Goal: Information Seeking & Learning: Learn about a topic

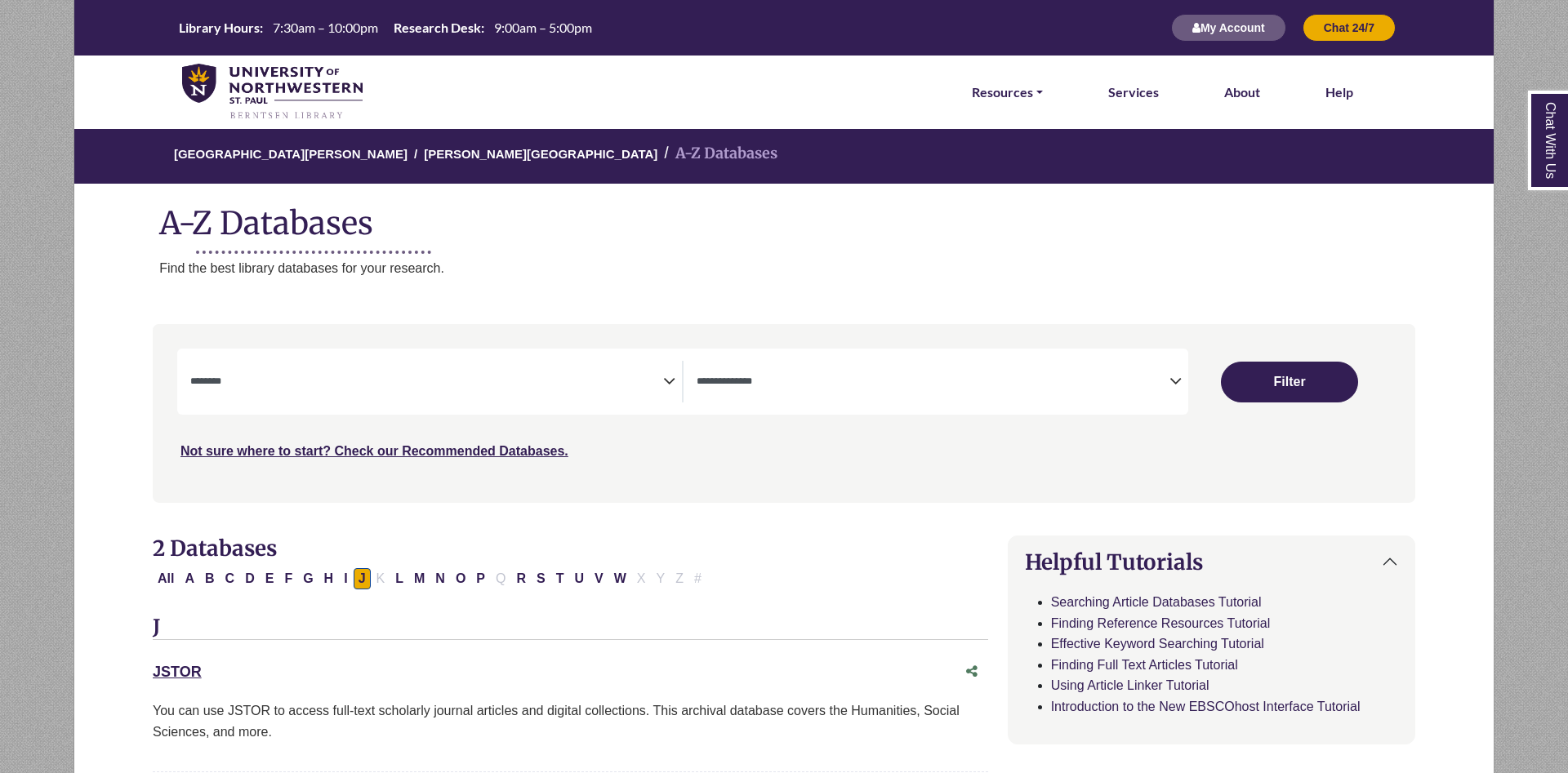
select select "Database Subject Filter"
select select "Database Types Filter"
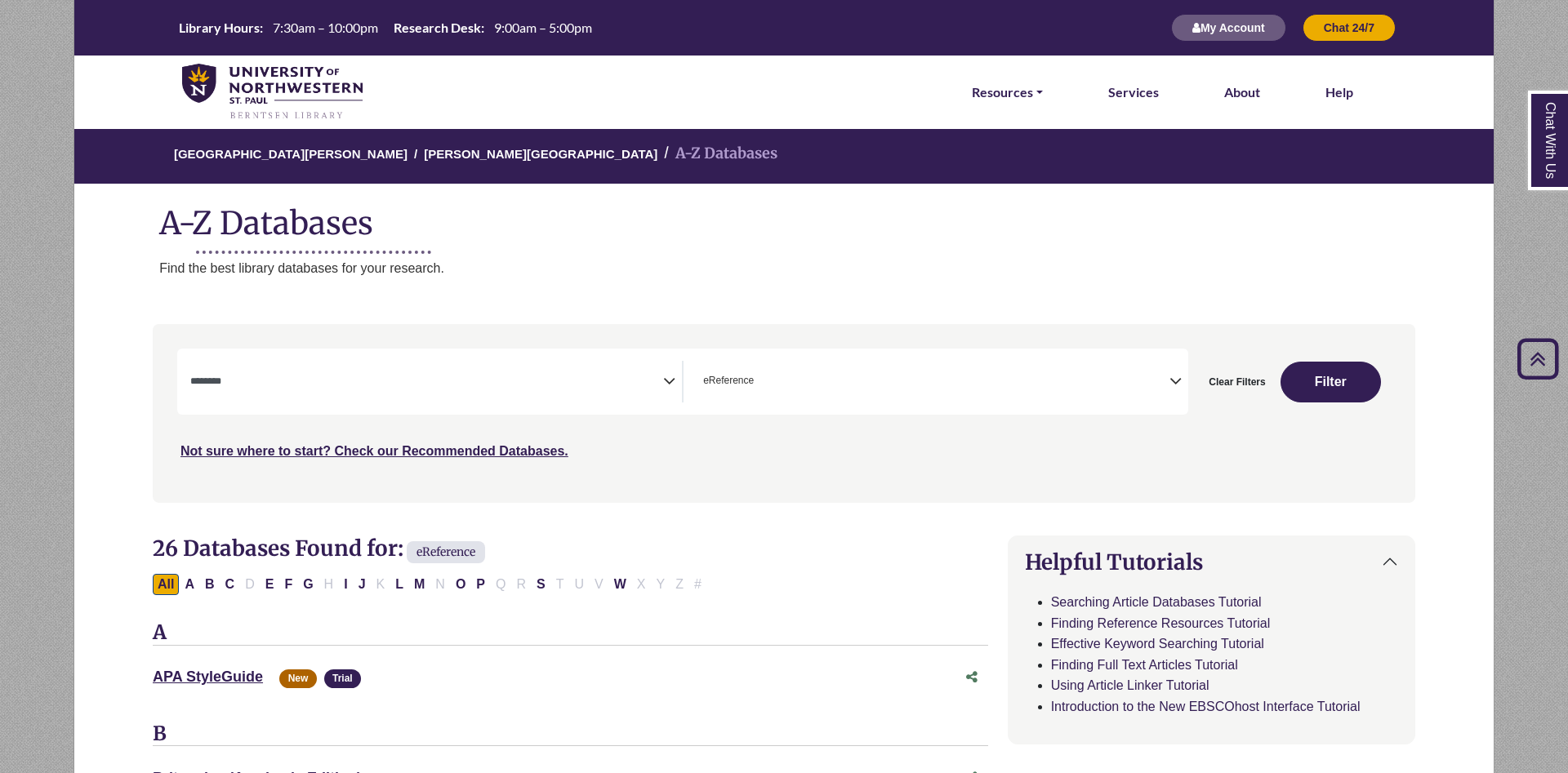
select select "Database Subject Filter"
select select "*****"
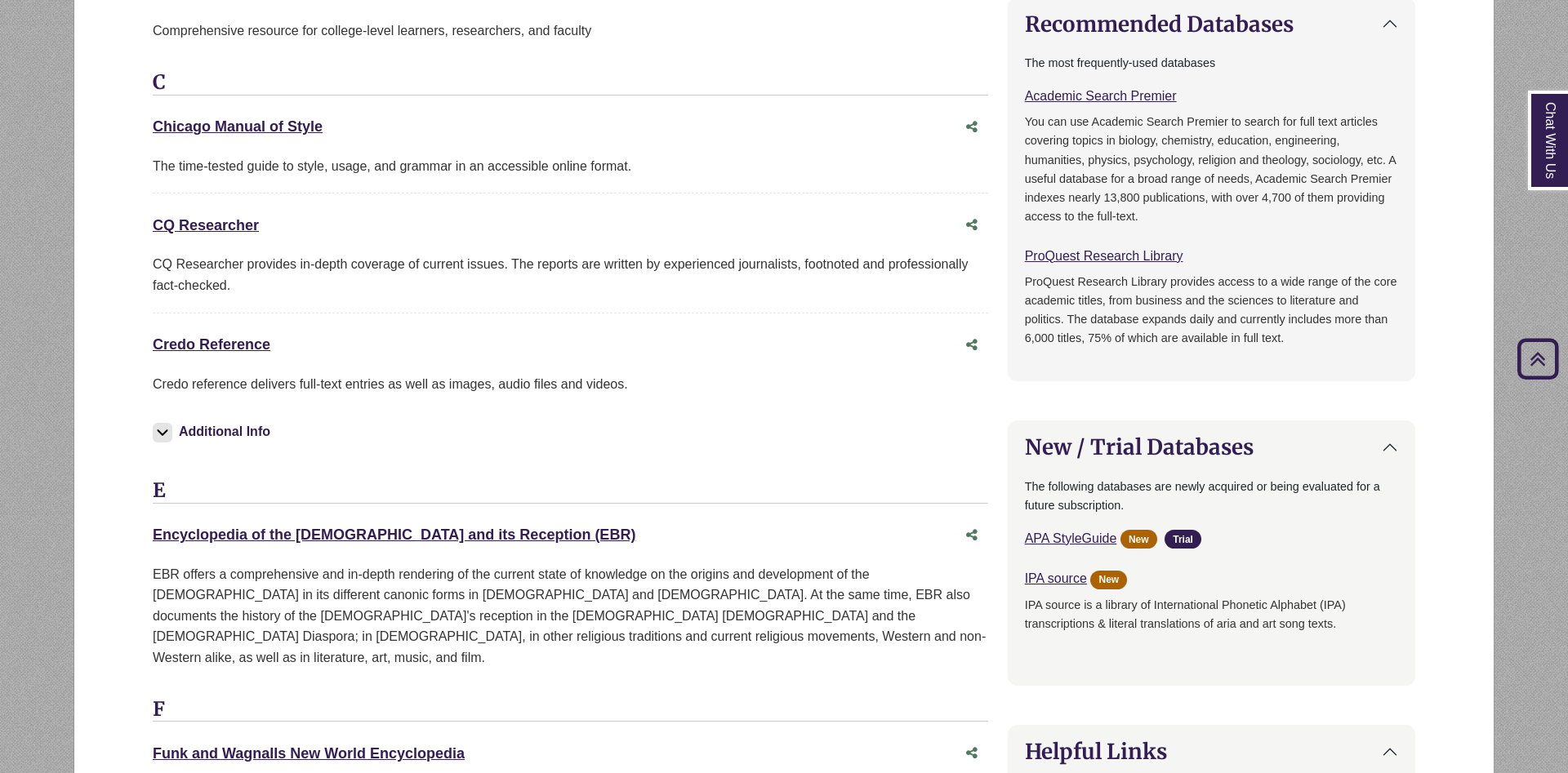
scroll to position [37, 0]
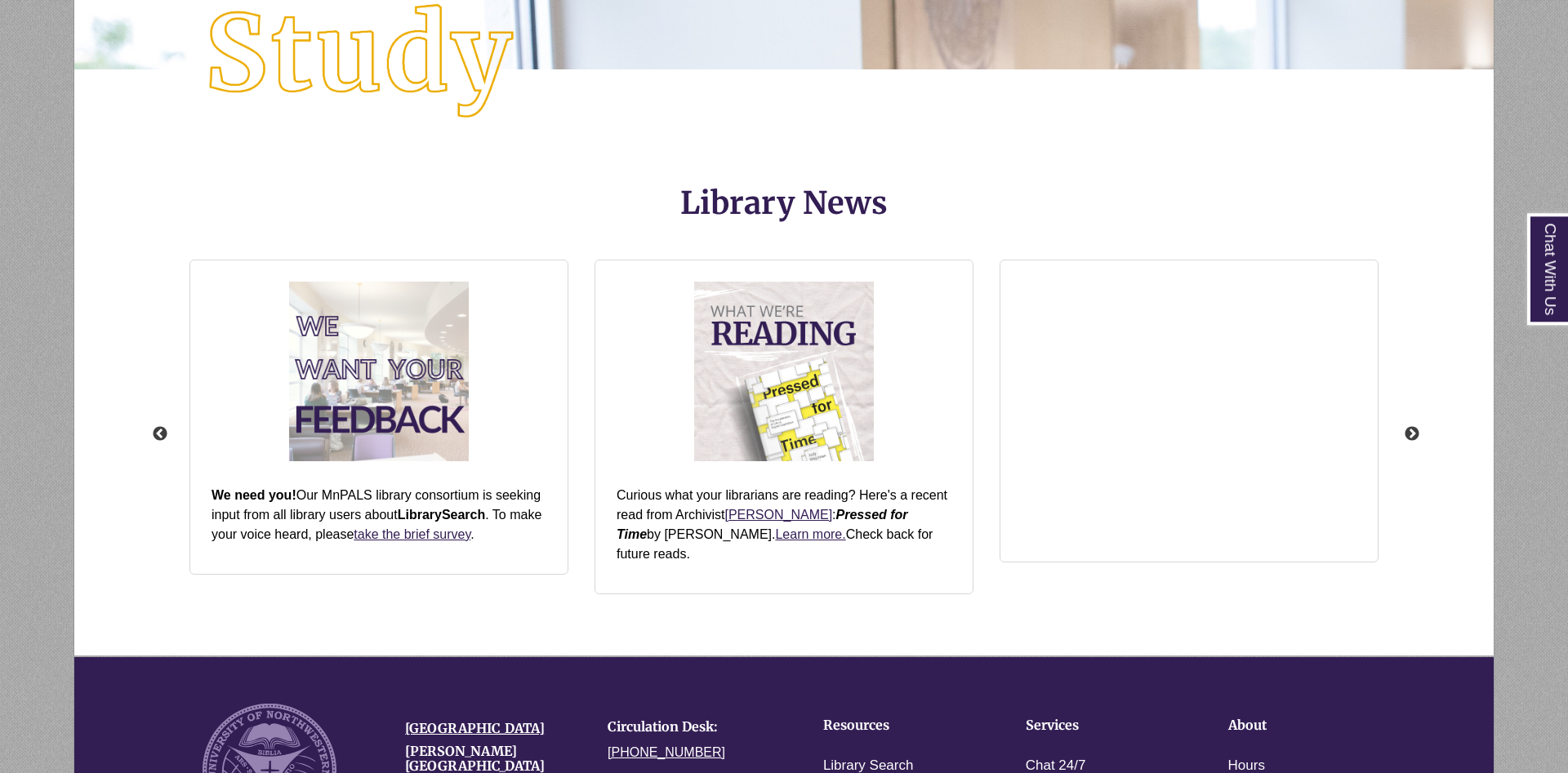
scroll to position [2087, 0]
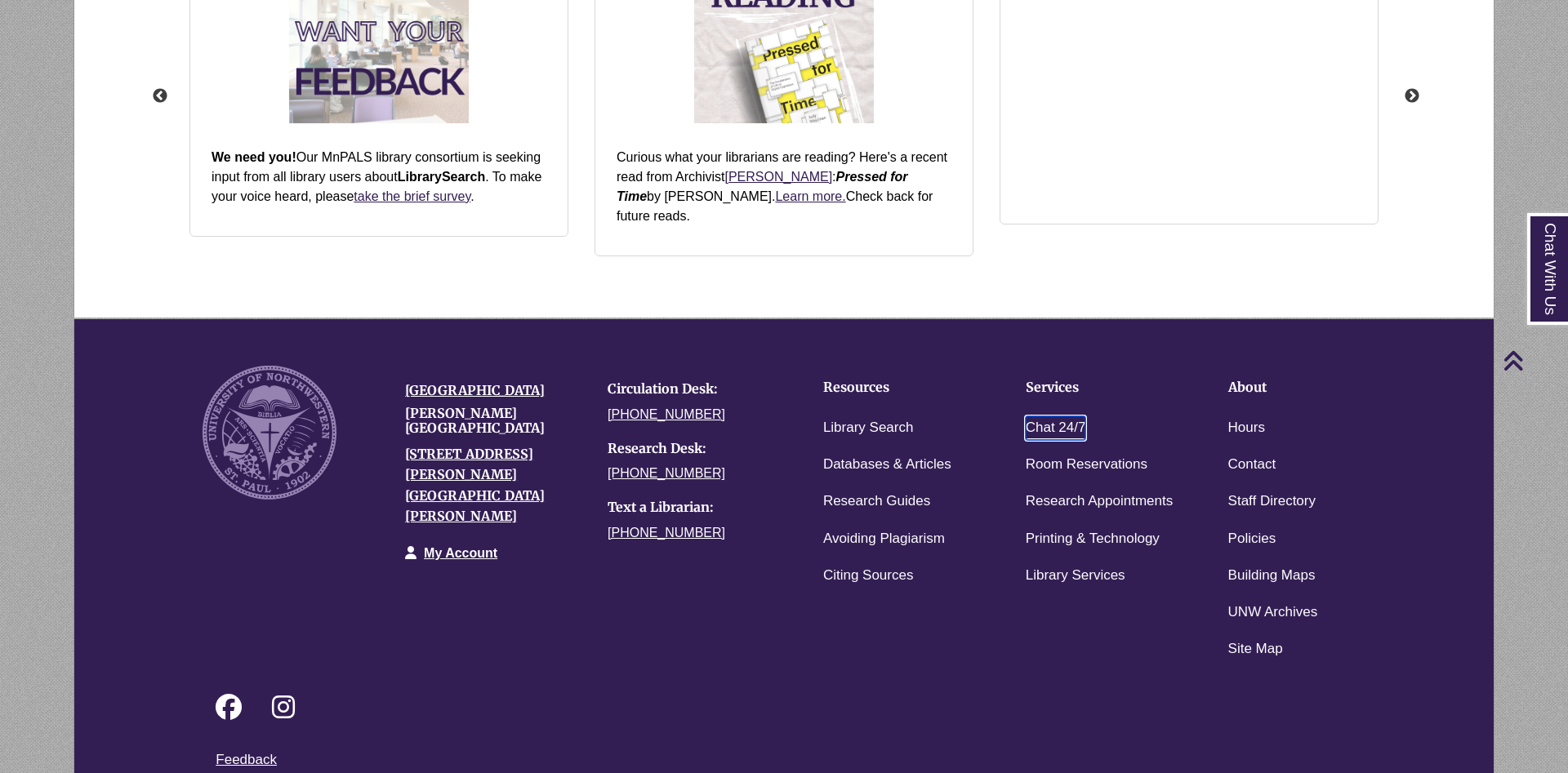
click at [1067, 416] on link "Chat 24/7" at bounding box center [1056, 428] width 60 height 24
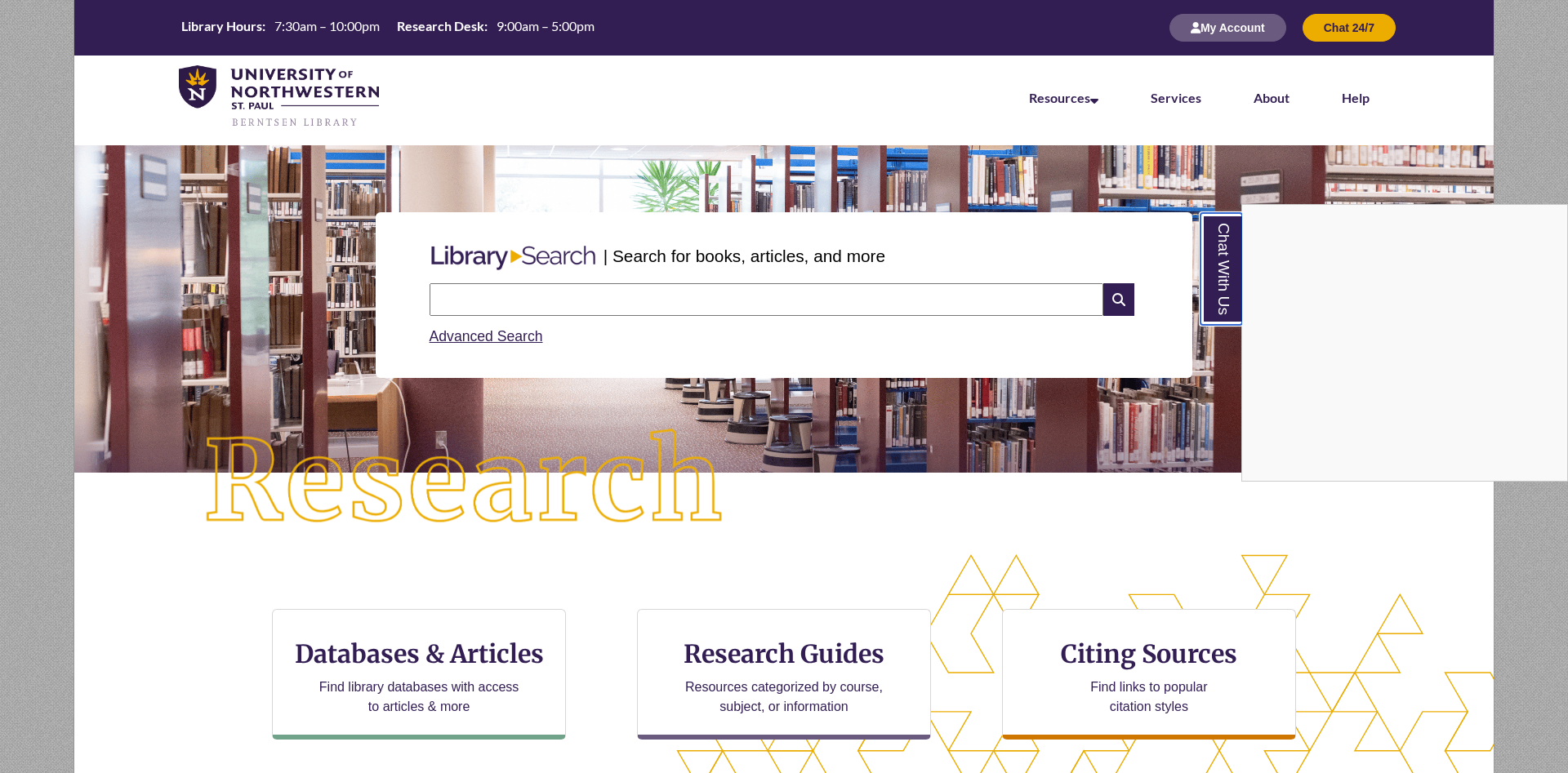
click at [1228, 286] on link "Chat With Us" at bounding box center [1220, 269] width 42 height 112
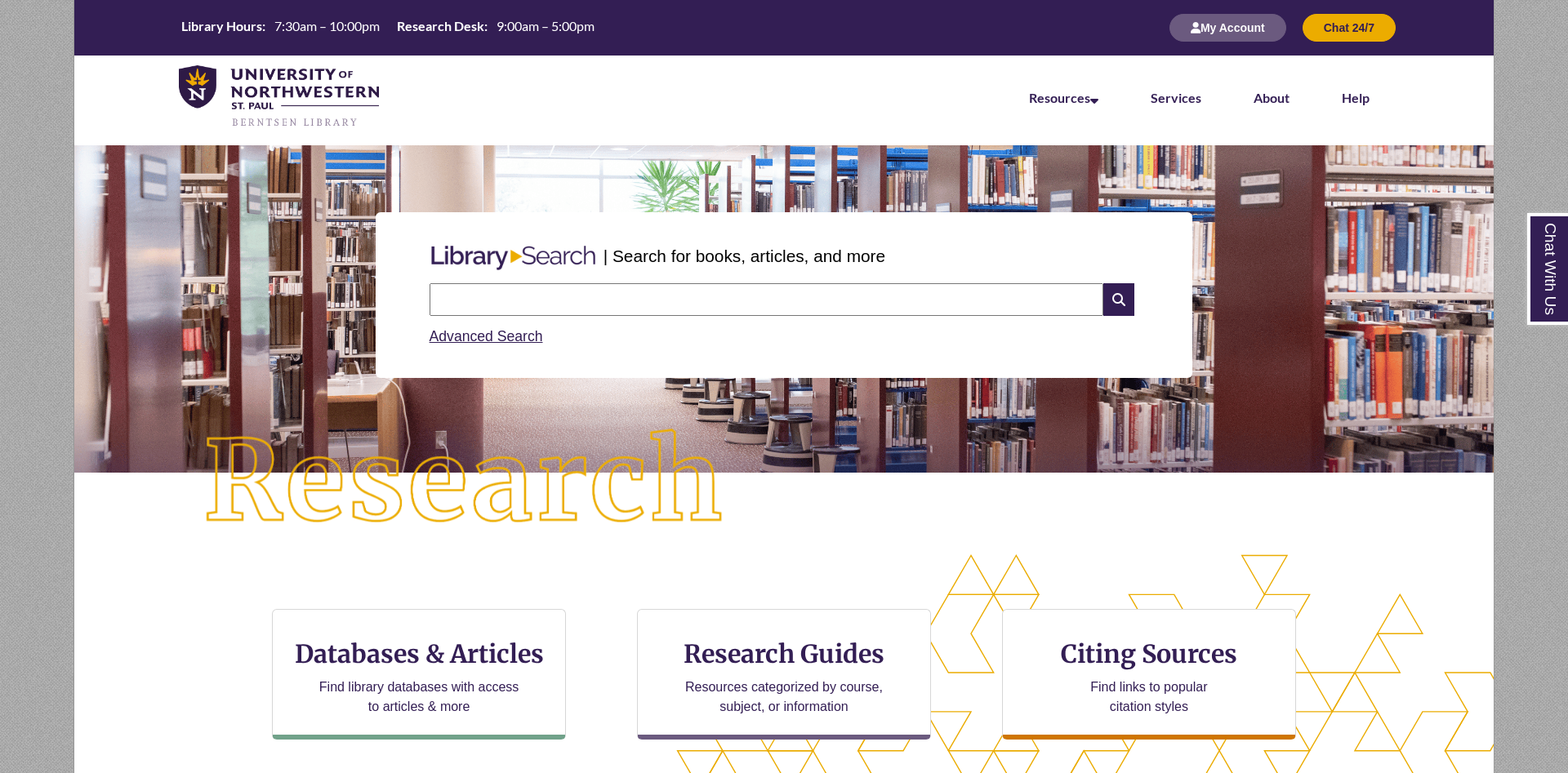
click at [637, 308] on input "text" at bounding box center [766, 299] width 674 height 32
type input "**********"
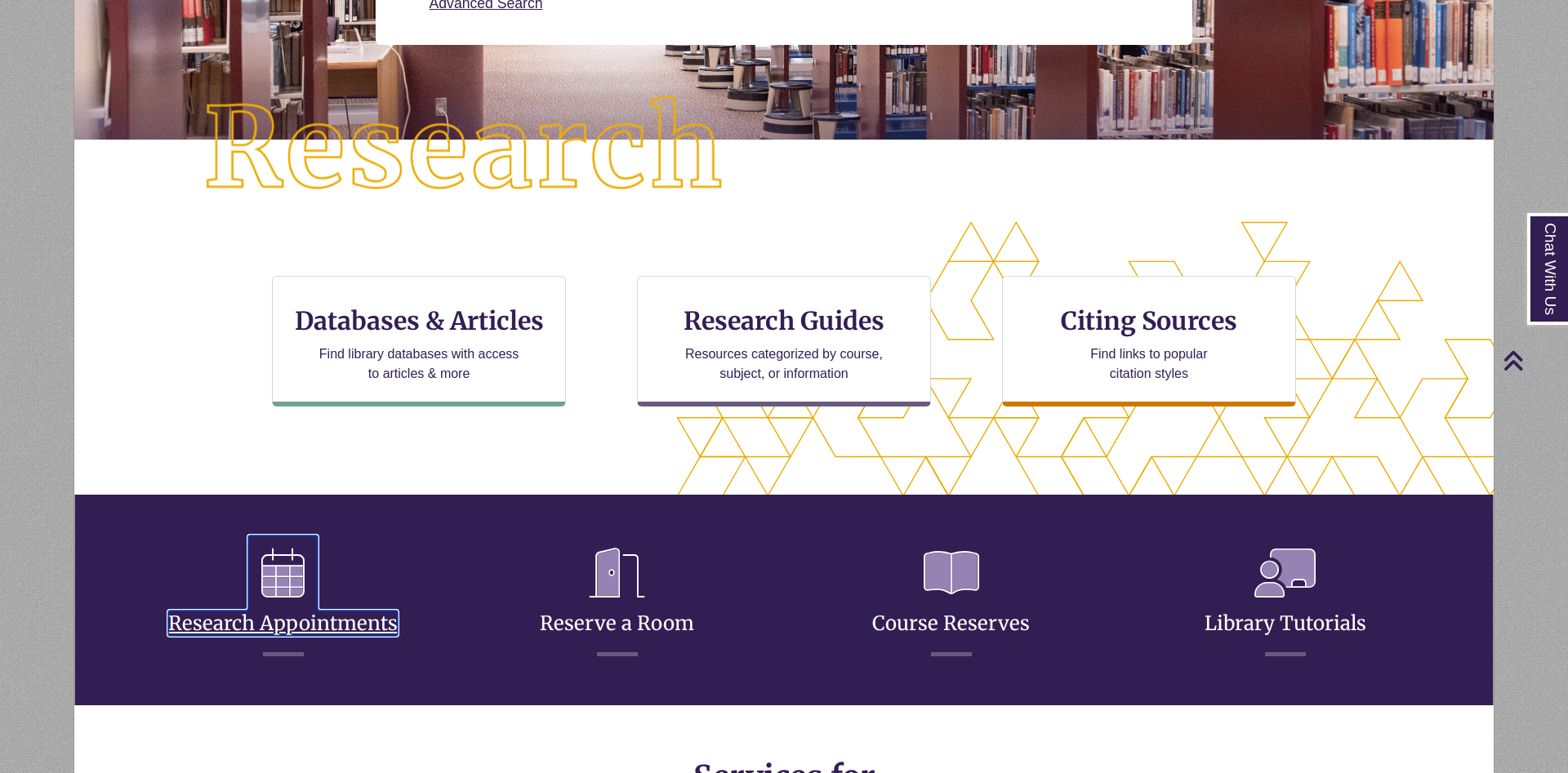
click at [307, 621] on link "Research Appointments" at bounding box center [283, 604] width 229 height 65
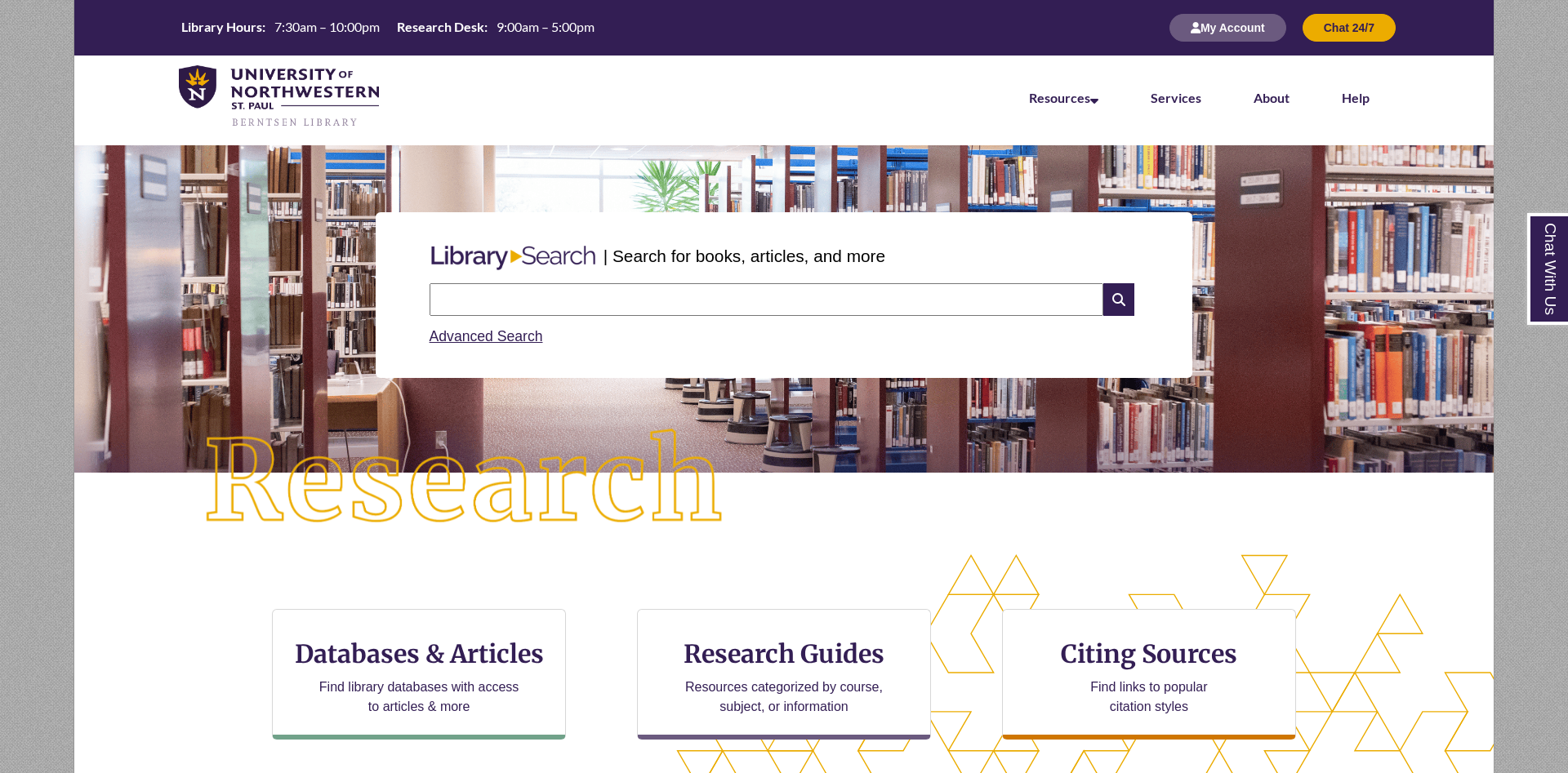
click at [703, 293] on input "text" at bounding box center [766, 299] width 674 height 32
type input "**********"
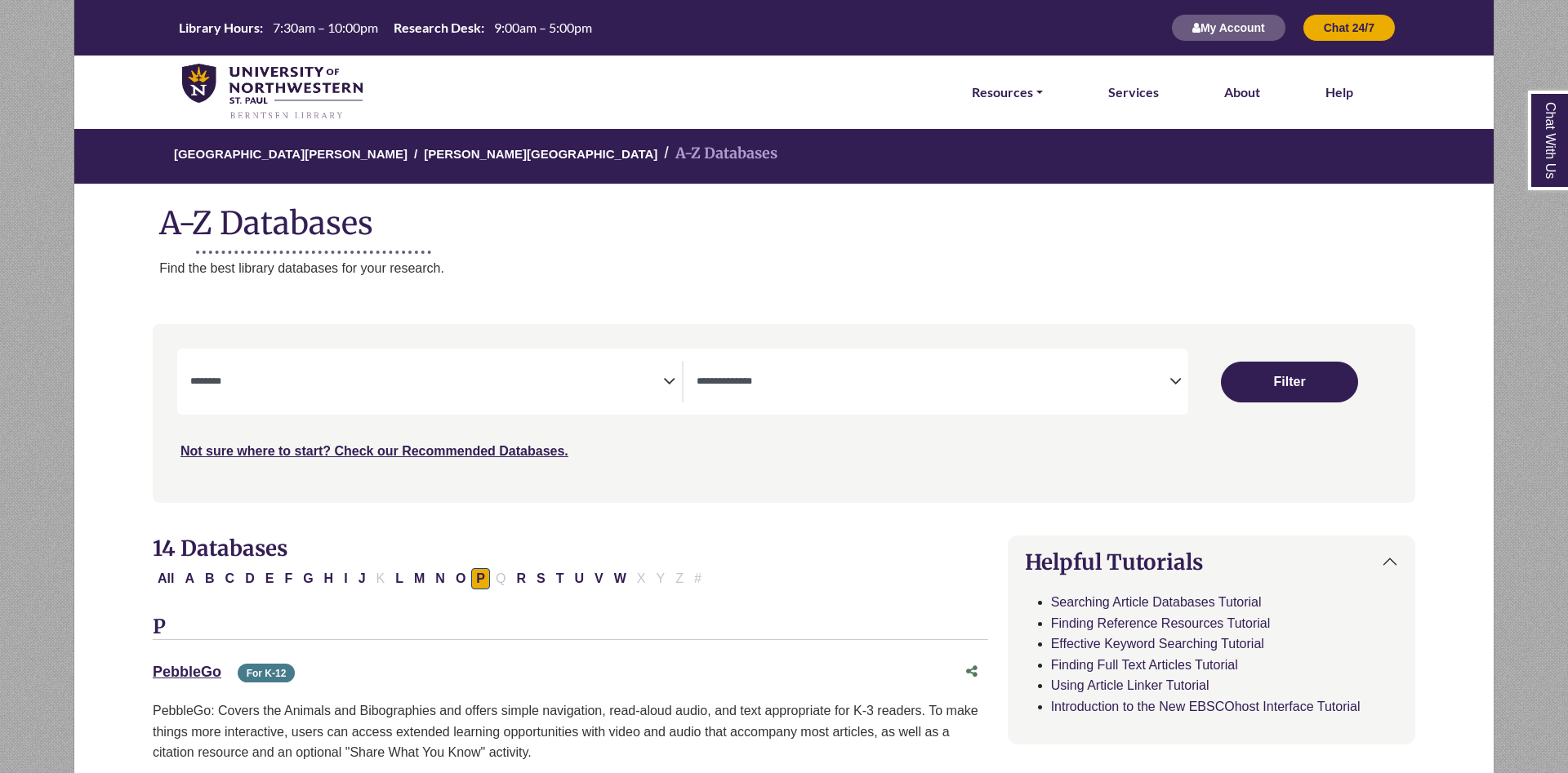
select select "Database Subject Filter"
select select "Database Types Filter"
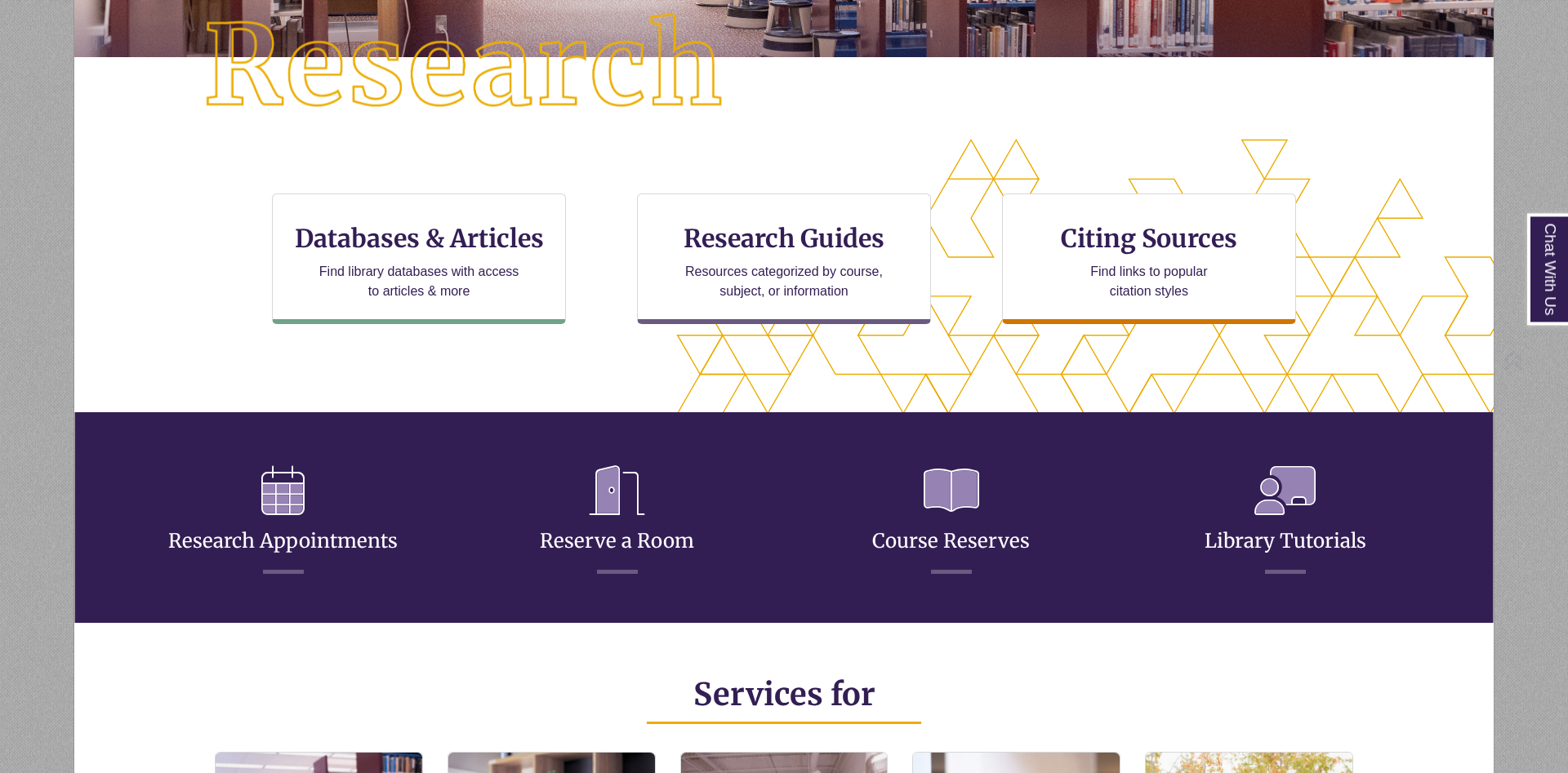
scroll to position [499, 0]
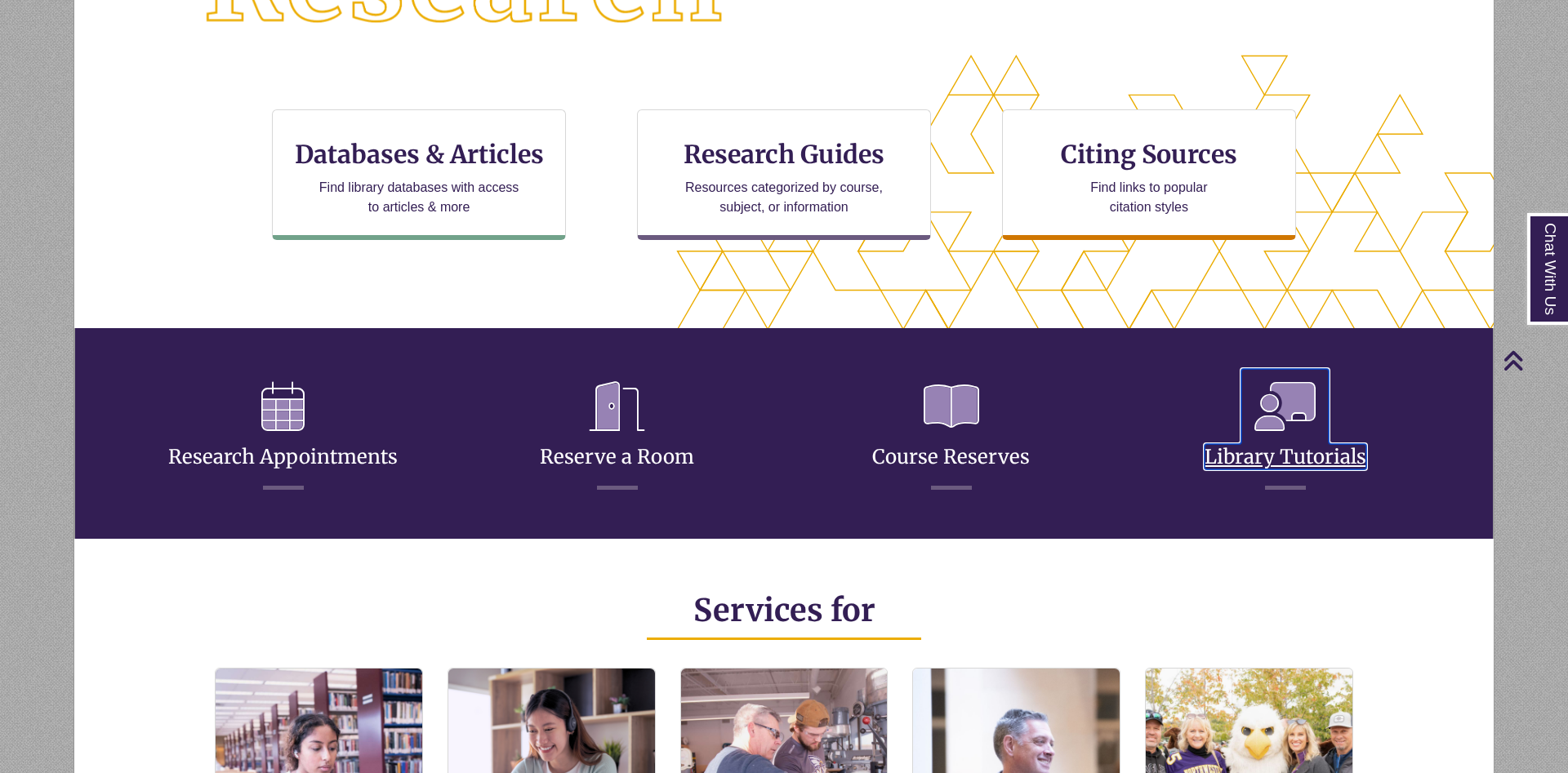
click at [1300, 455] on link "Library Tutorials" at bounding box center [1285, 437] width 161 height 65
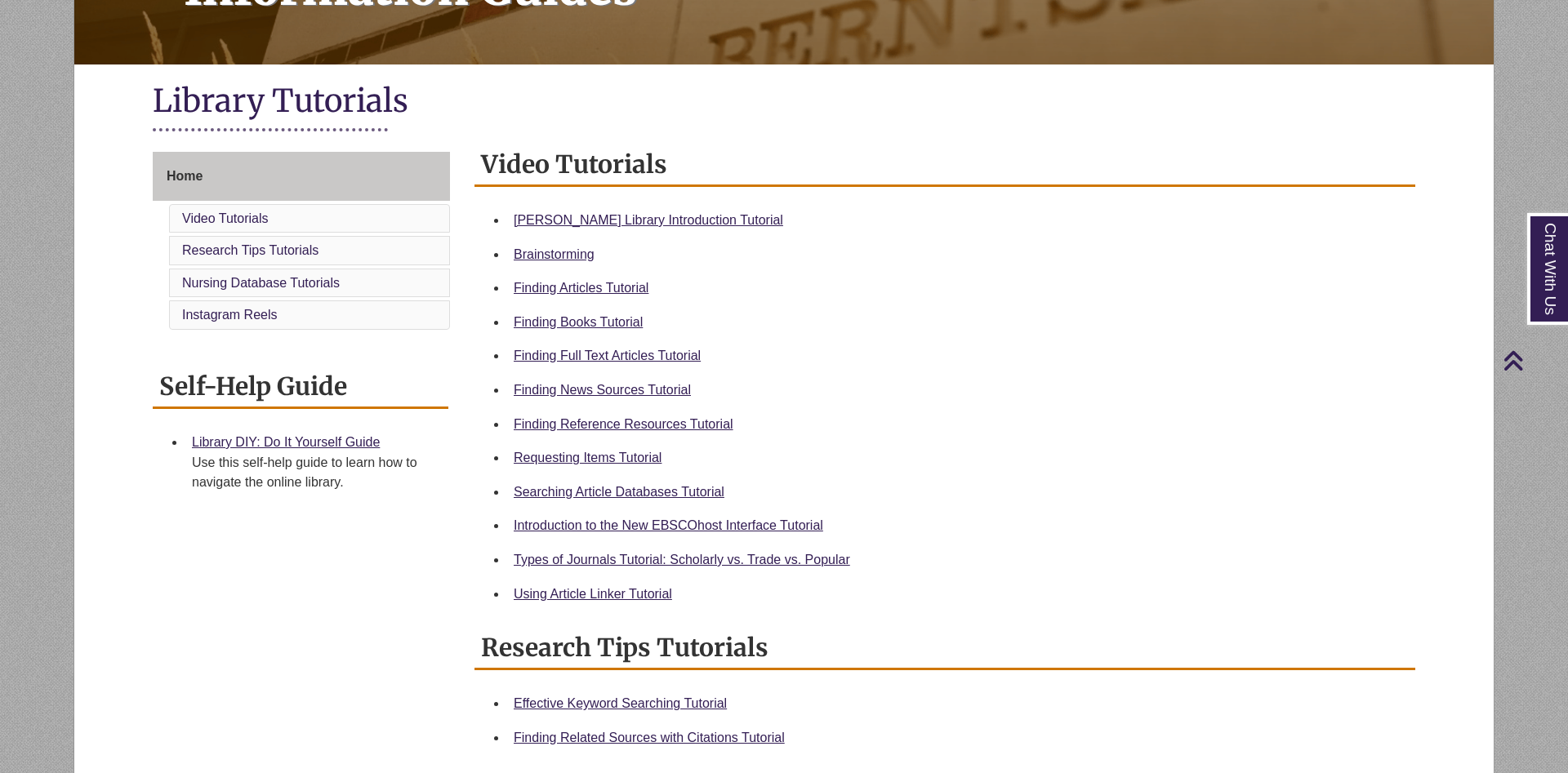
scroll to position [333, 0]
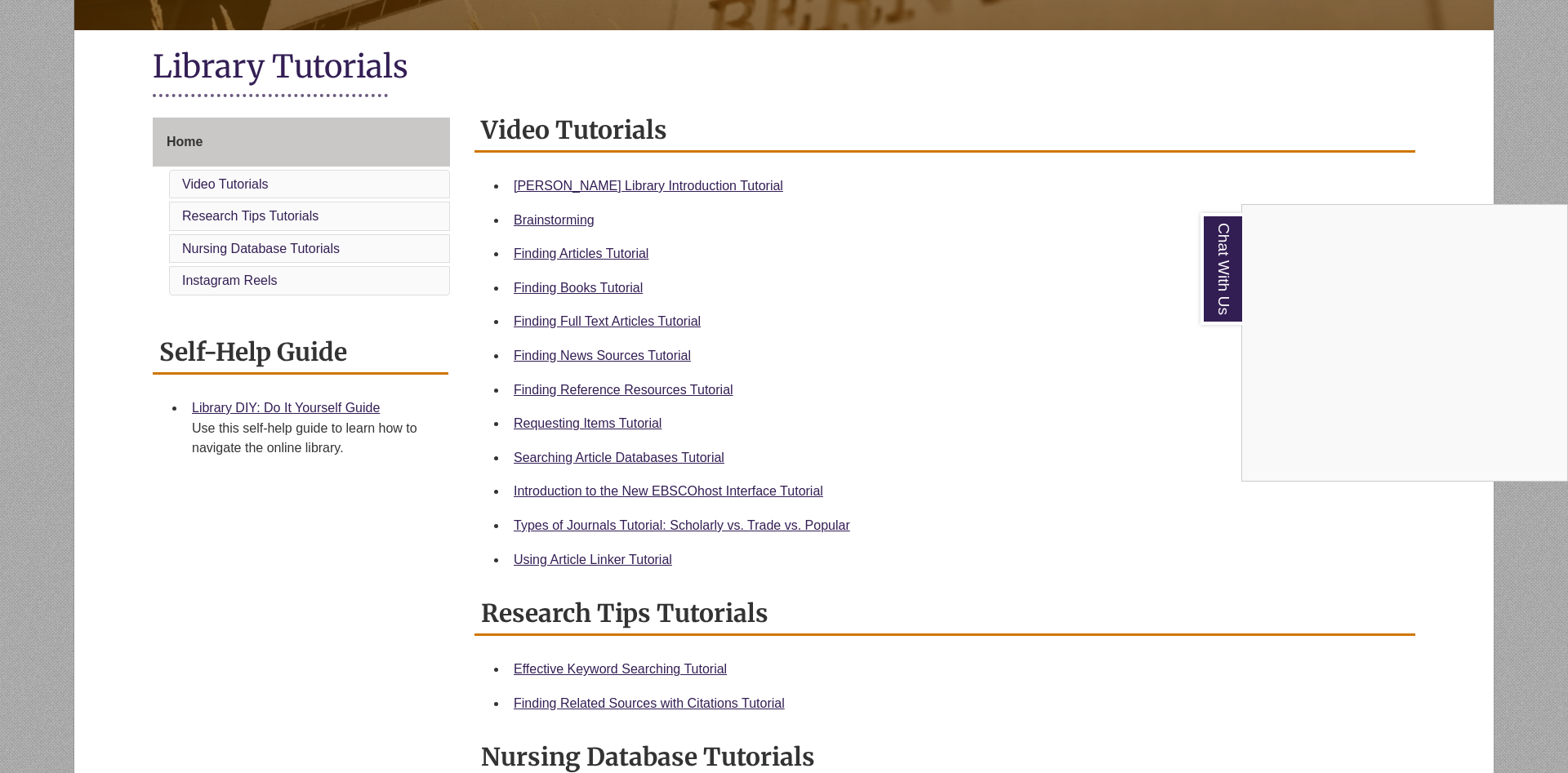
click at [963, 270] on div "Chat With Us" at bounding box center [784, 386] width 1568 height 773
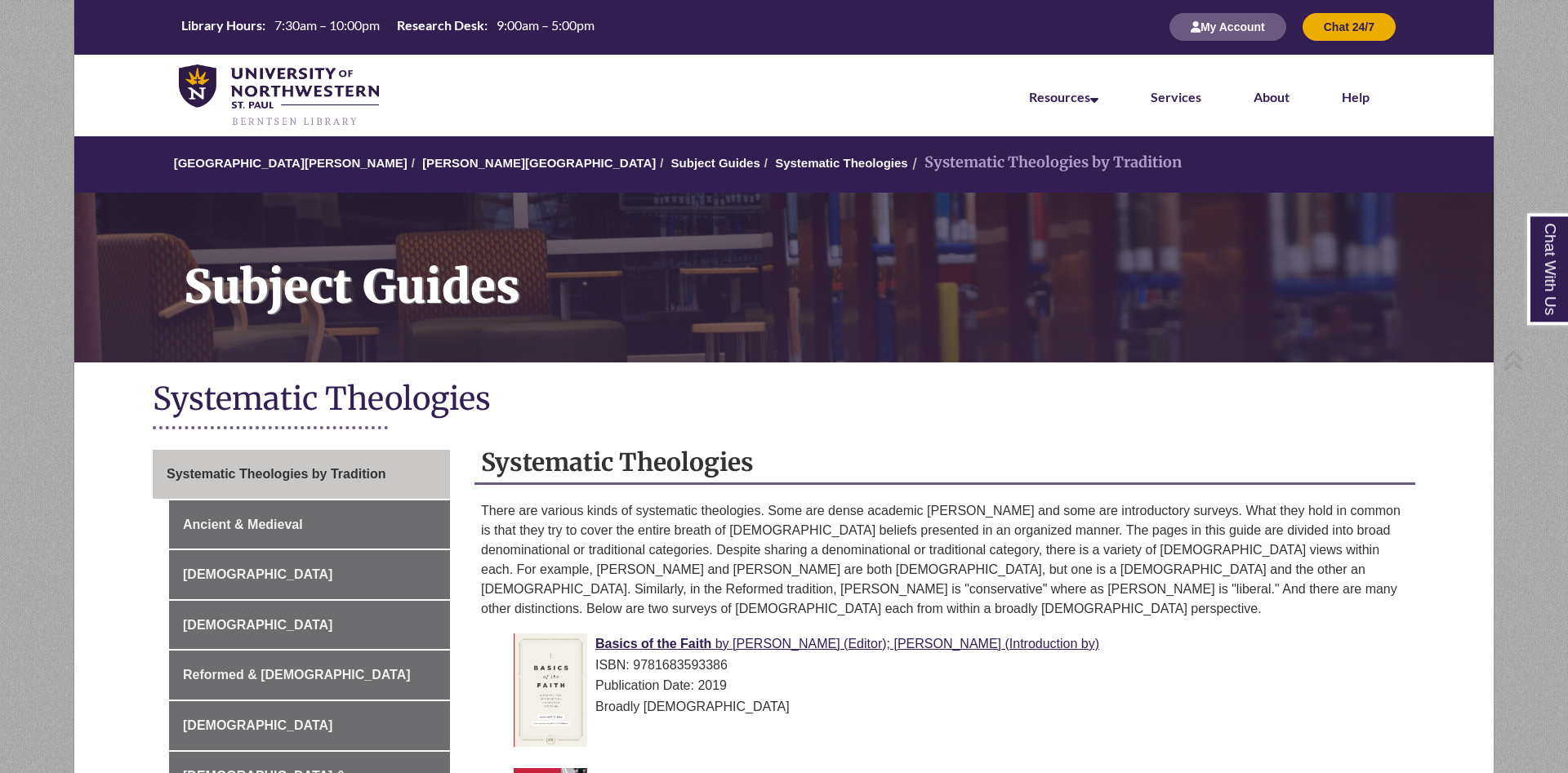
scroll to position [250, 0]
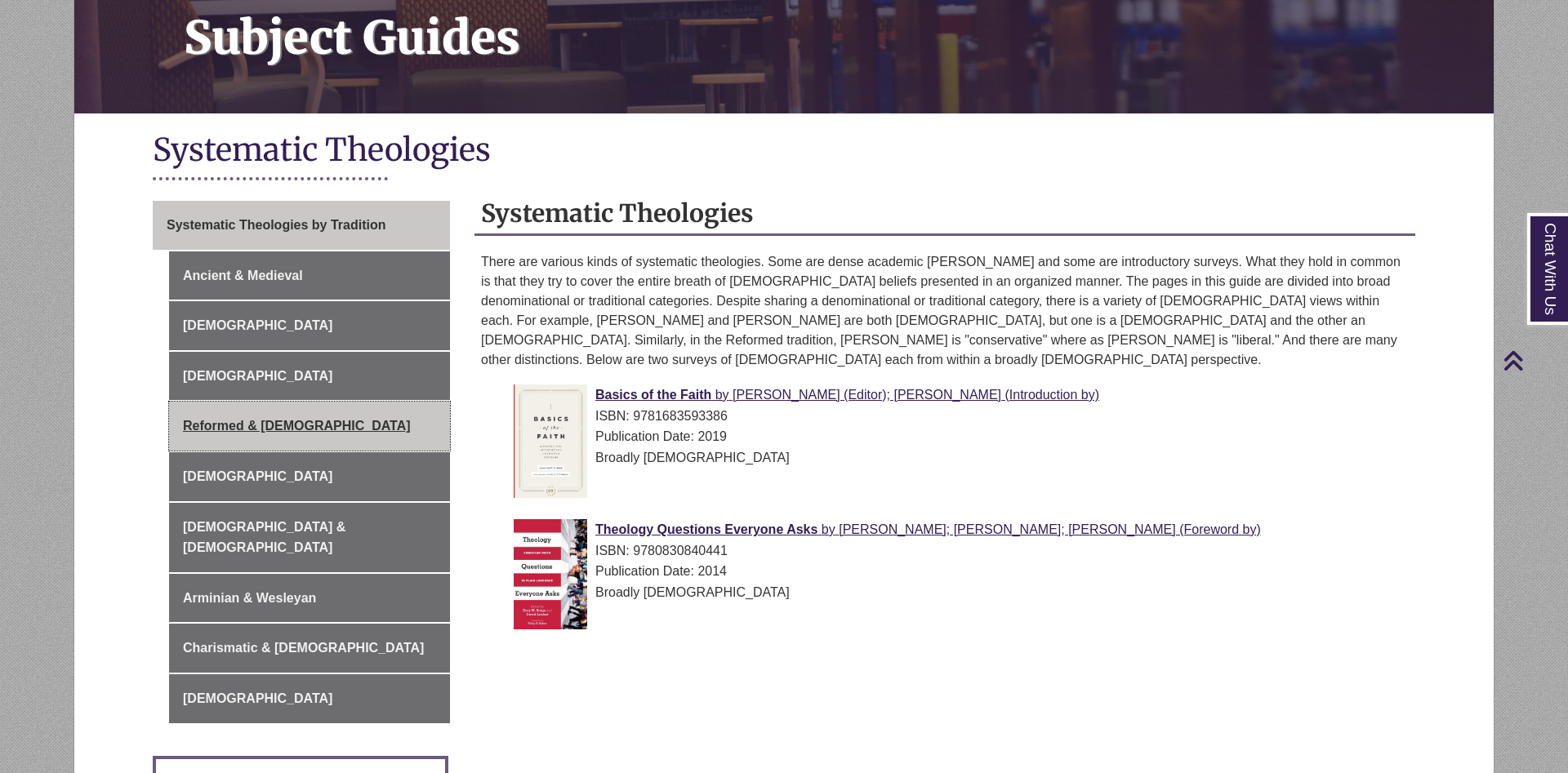
click at [309, 428] on link "Reformed & Presbyterian" at bounding box center [309, 426] width 281 height 49
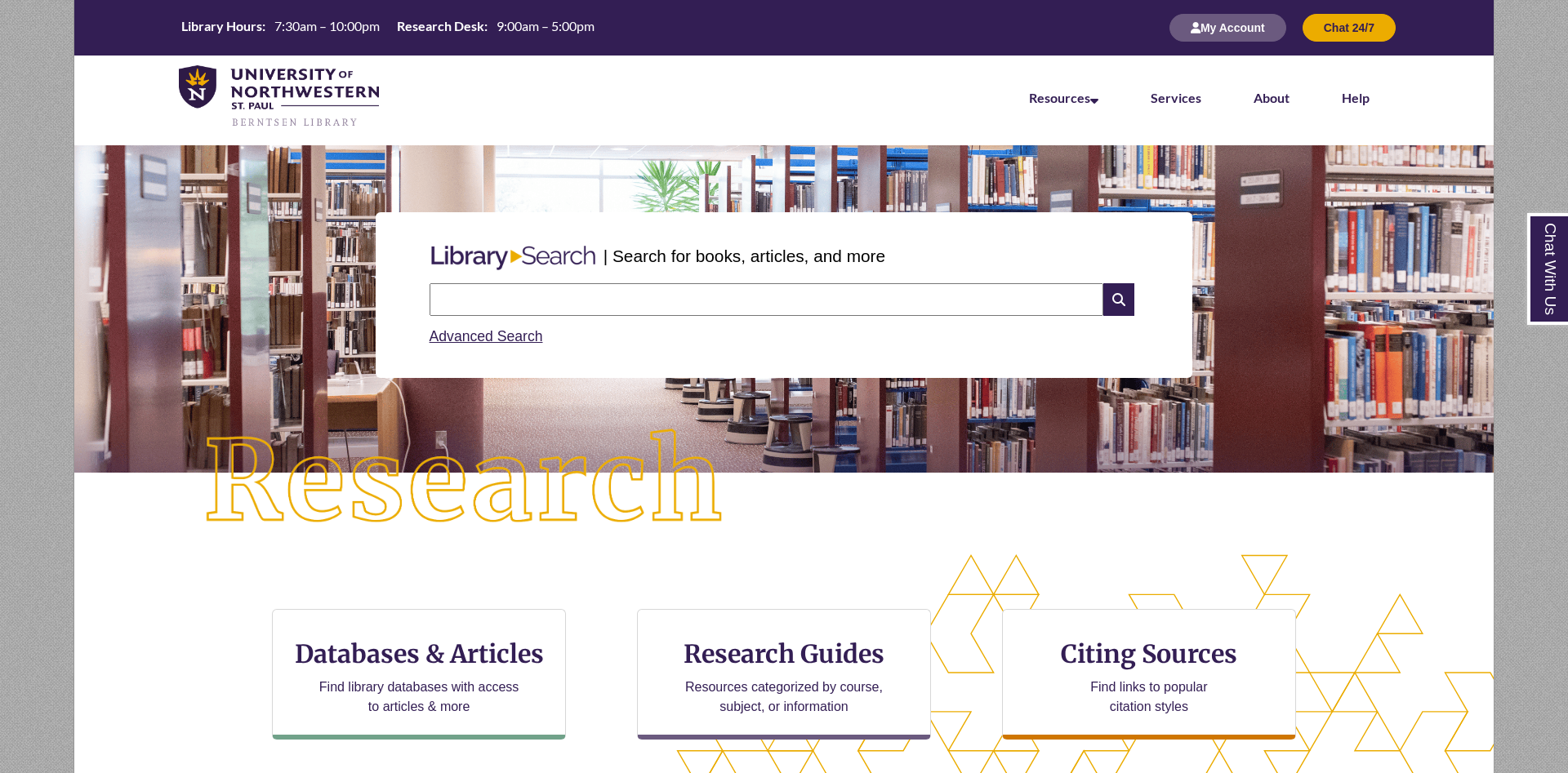
click at [602, 286] on input "text" at bounding box center [766, 299] width 674 height 32
type input "**********"
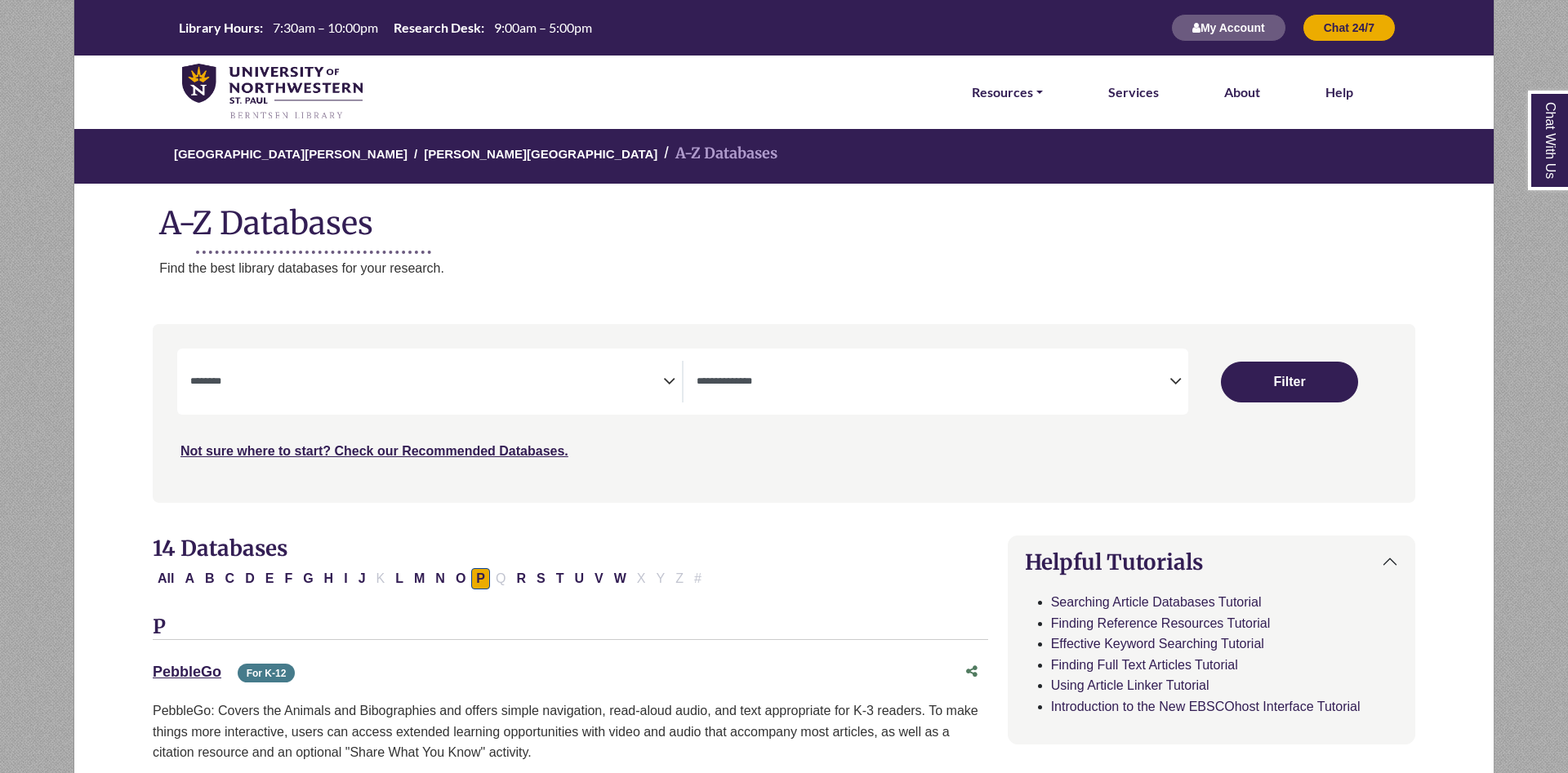
select select "Database Subject Filter"
select select "Database Types Filter"
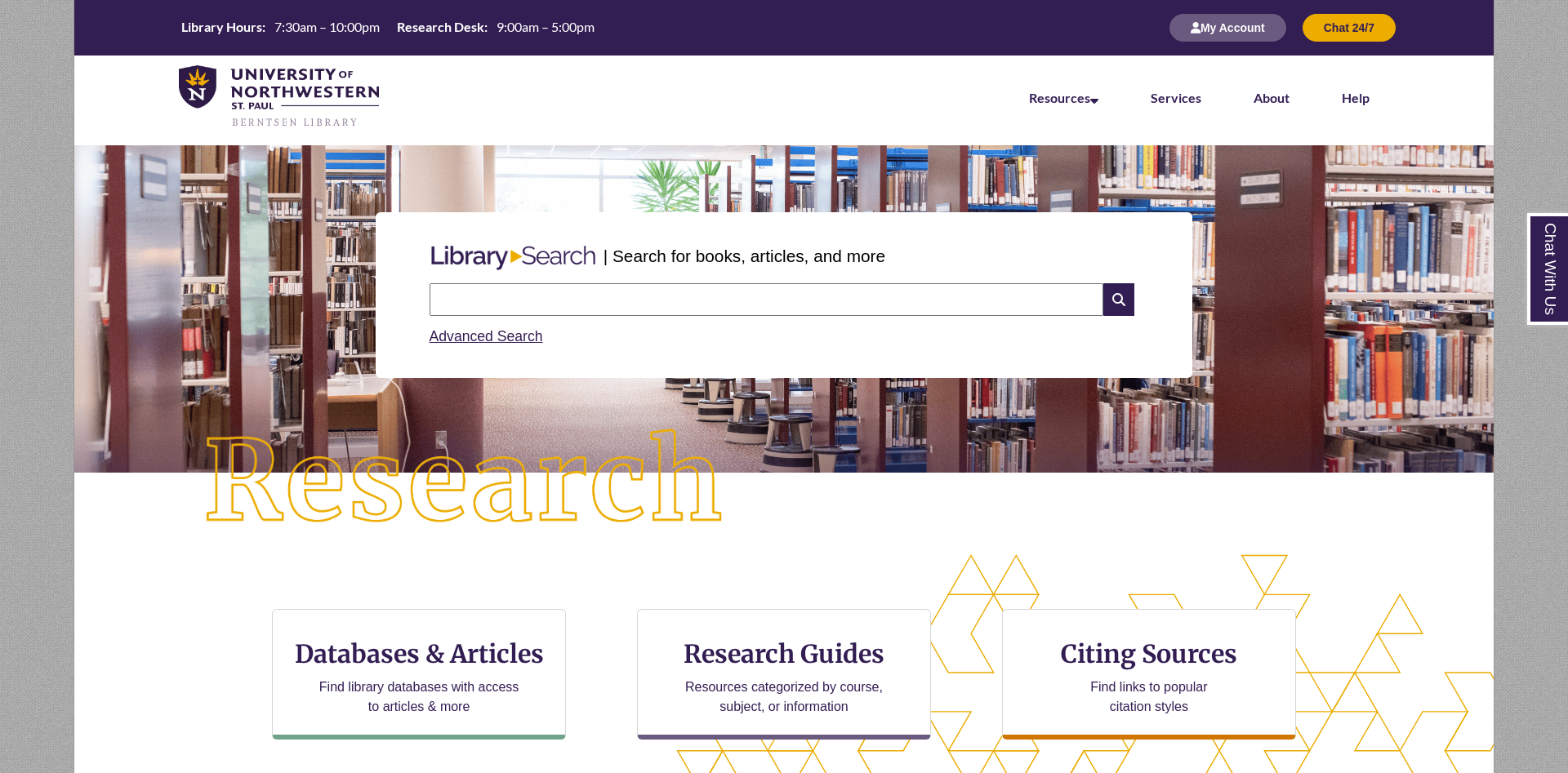
click at [567, 313] on input "text" at bounding box center [766, 299] width 674 height 32
paste input "**********"
type input "**********"
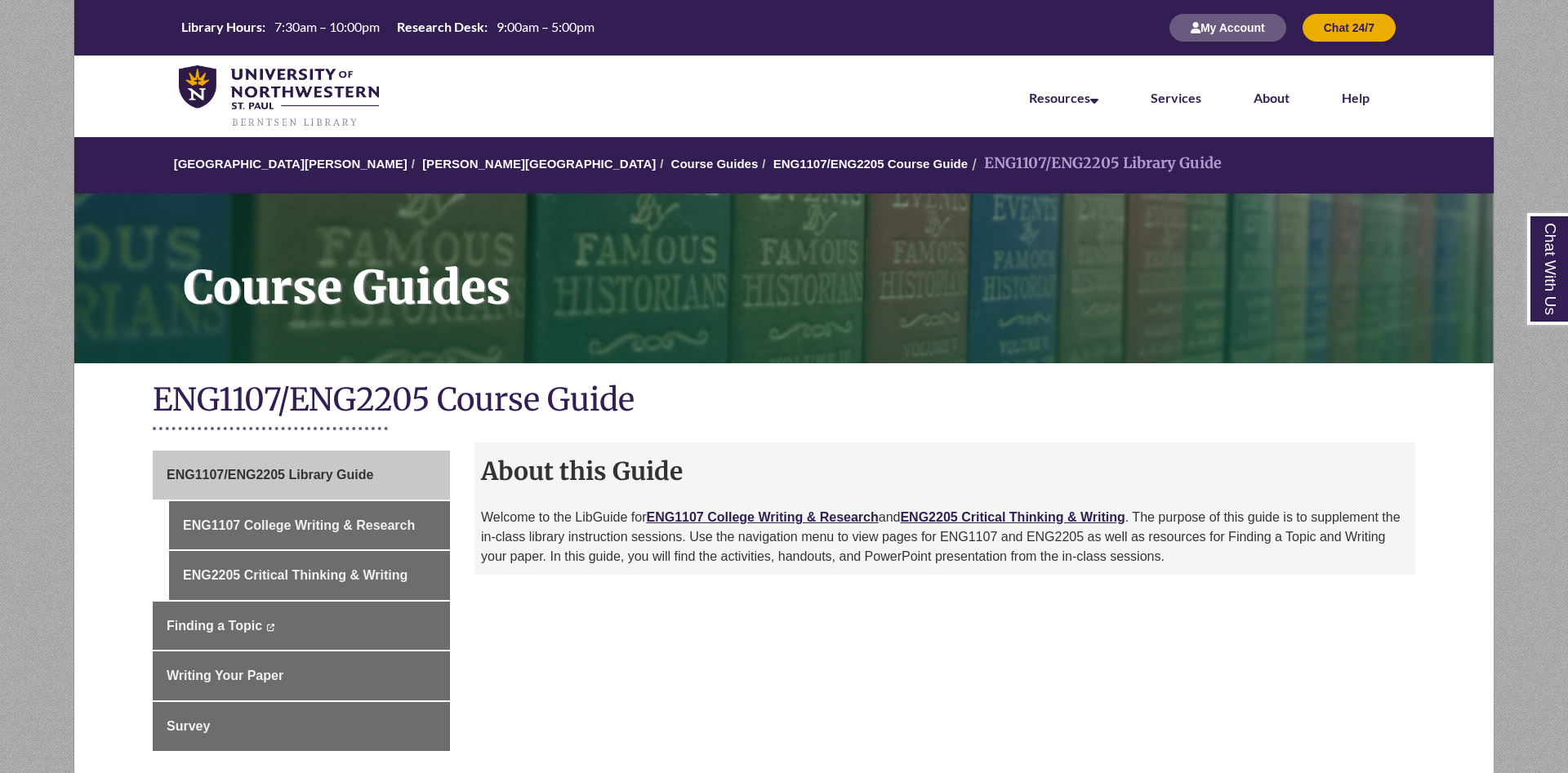
click at [806, 394] on h1 "ENG1107/ENG2205 Course Guide" at bounding box center [784, 401] width 1262 height 43
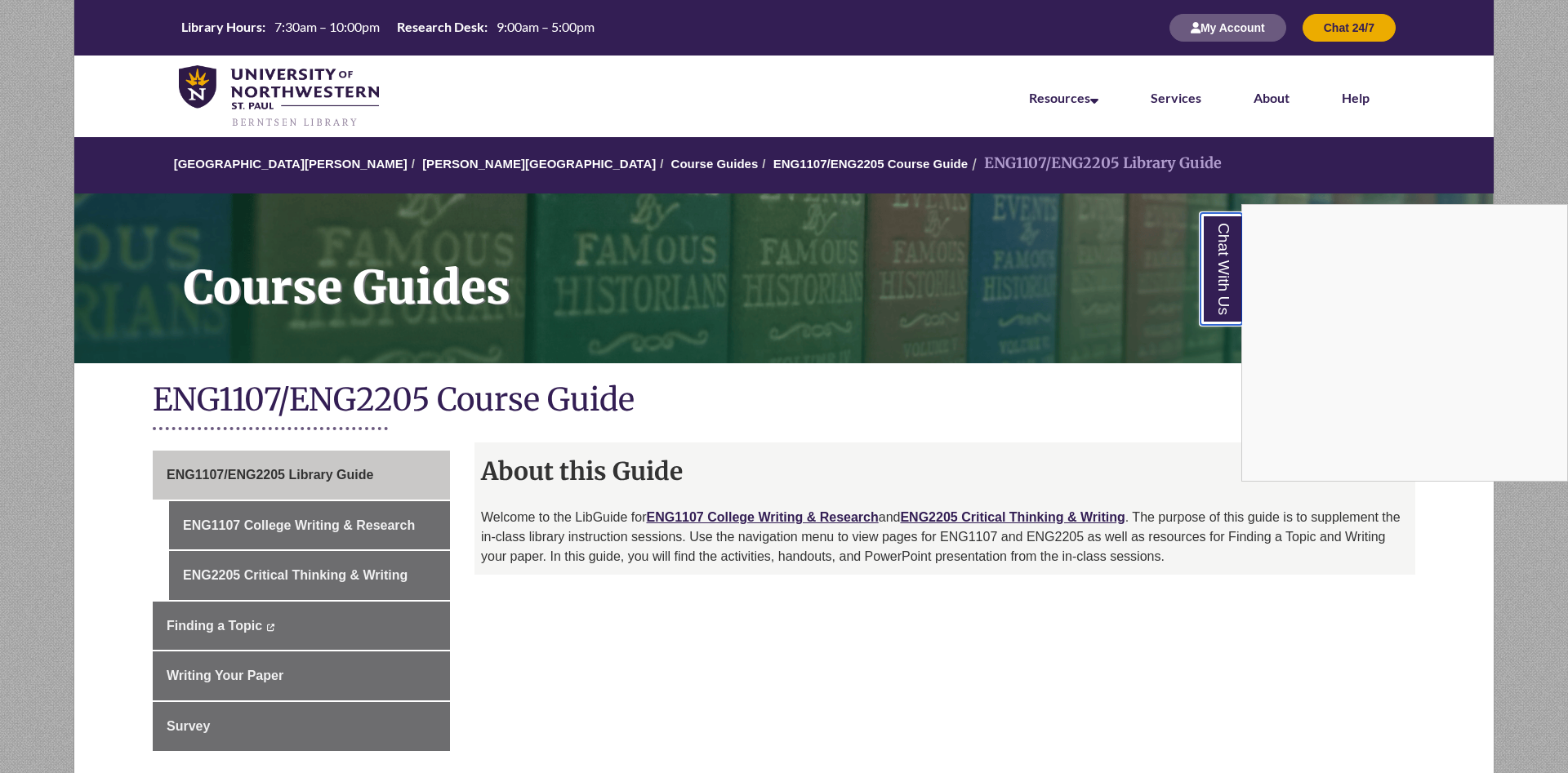
click at [1214, 281] on link "Chat With Us" at bounding box center [1220, 269] width 42 height 112
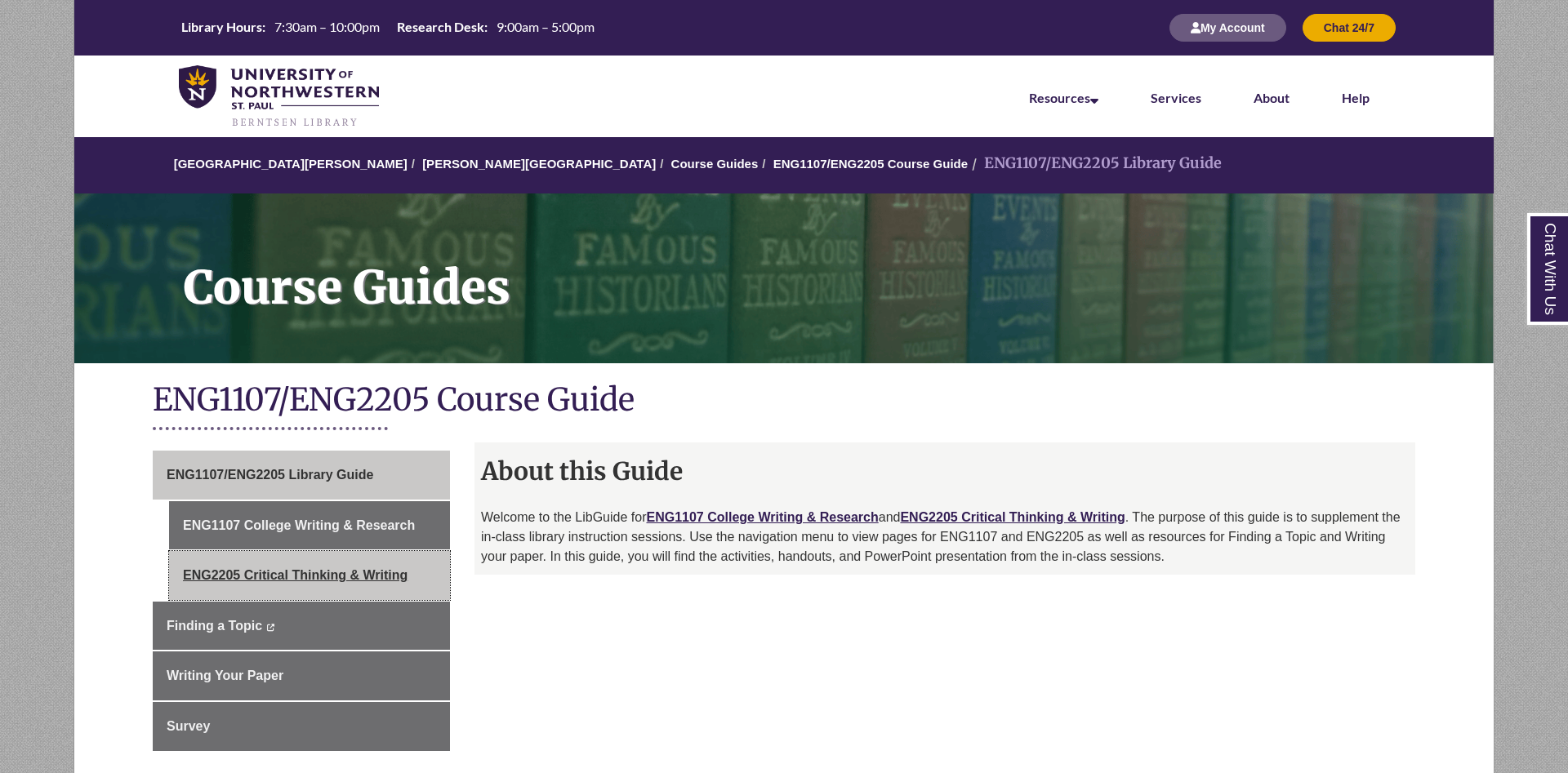
click at [314, 570] on link "ENG2205 Critical Thinking & Writing" at bounding box center [309, 576] width 281 height 49
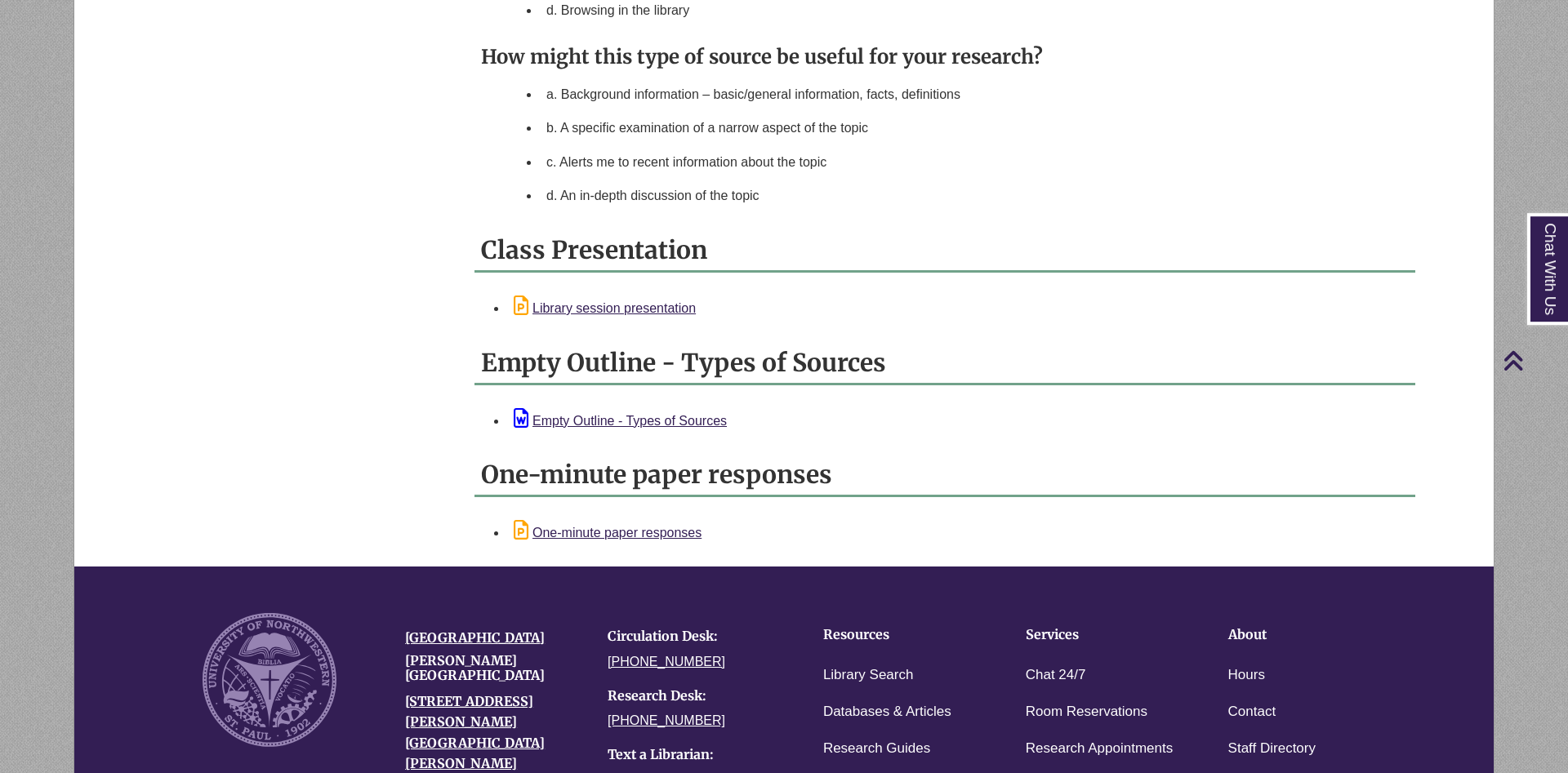
scroll to position [1415, 0]
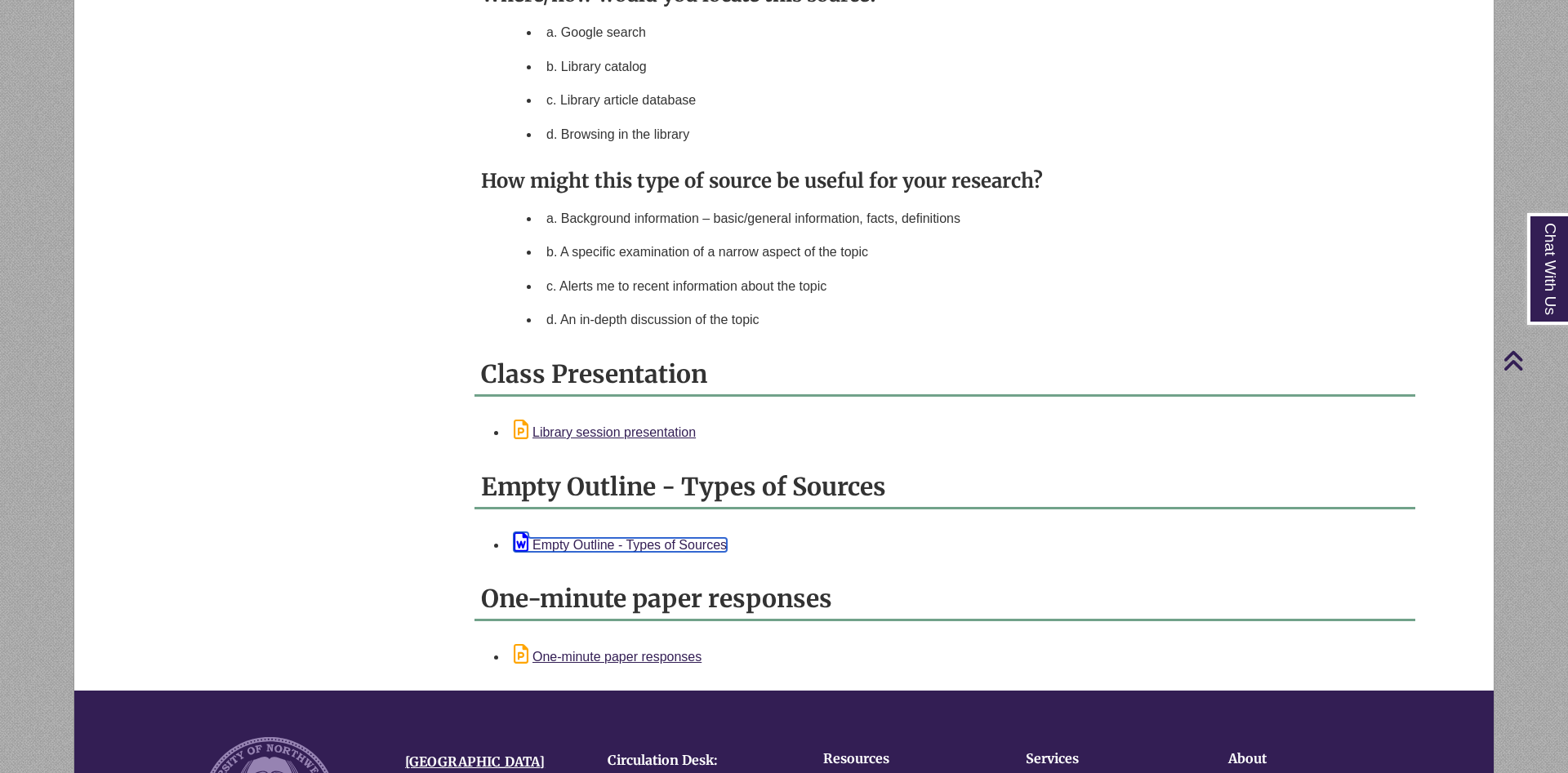
click at [649, 547] on link "Empty Outline - Types of Sources" at bounding box center [620, 544] width 213 height 14
click at [1207, 20] on li "a. Google search" at bounding box center [974, 32] width 869 height 34
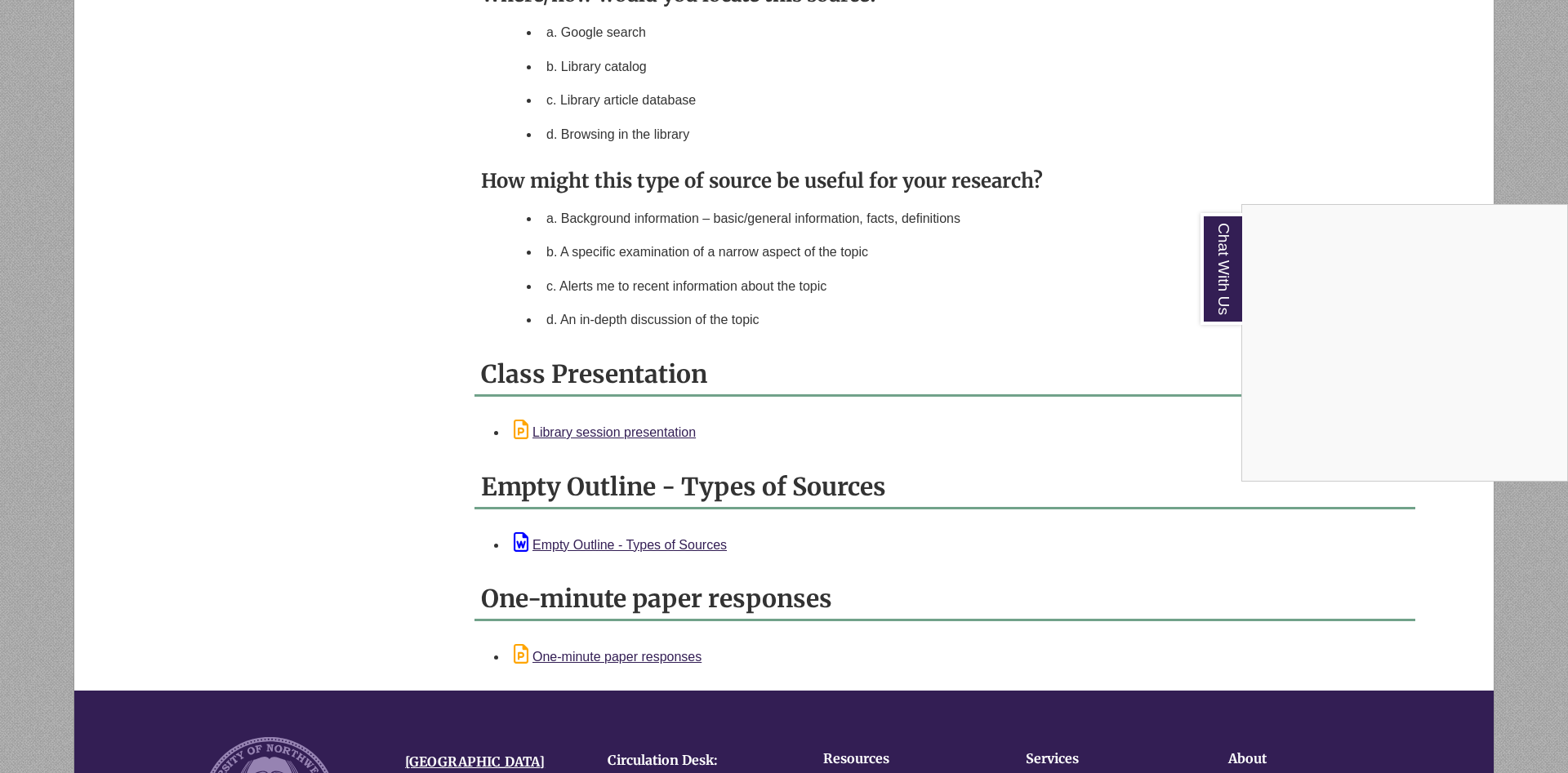
click at [927, 308] on div "Chat With Us" at bounding box center [784, 386] width 1568 height 773
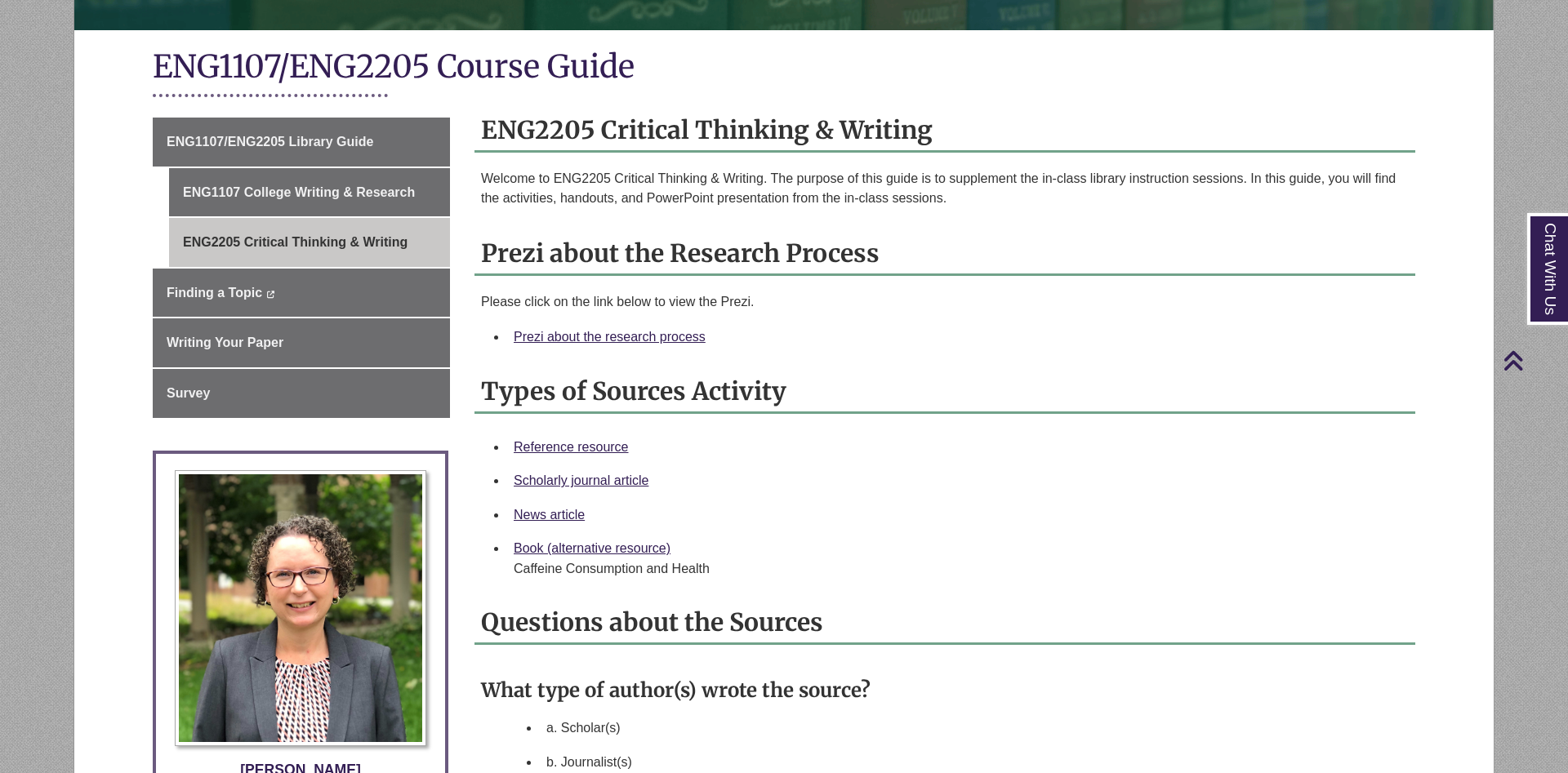
scroll to position [0, 0]
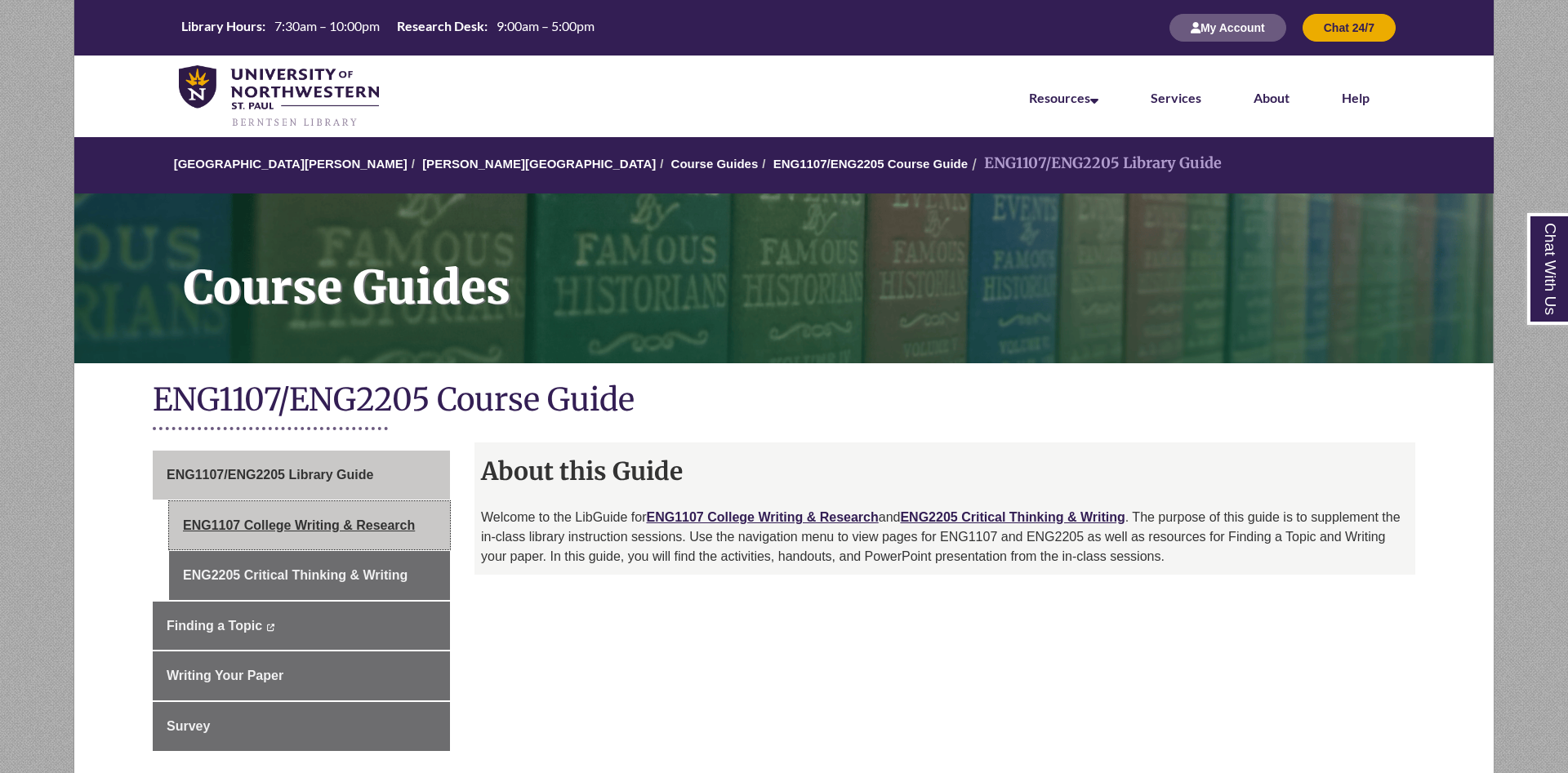
click at [322, 522] on link "ENG1107 College Writing & Research" at bounding box center [309, 526] width 281 height 49
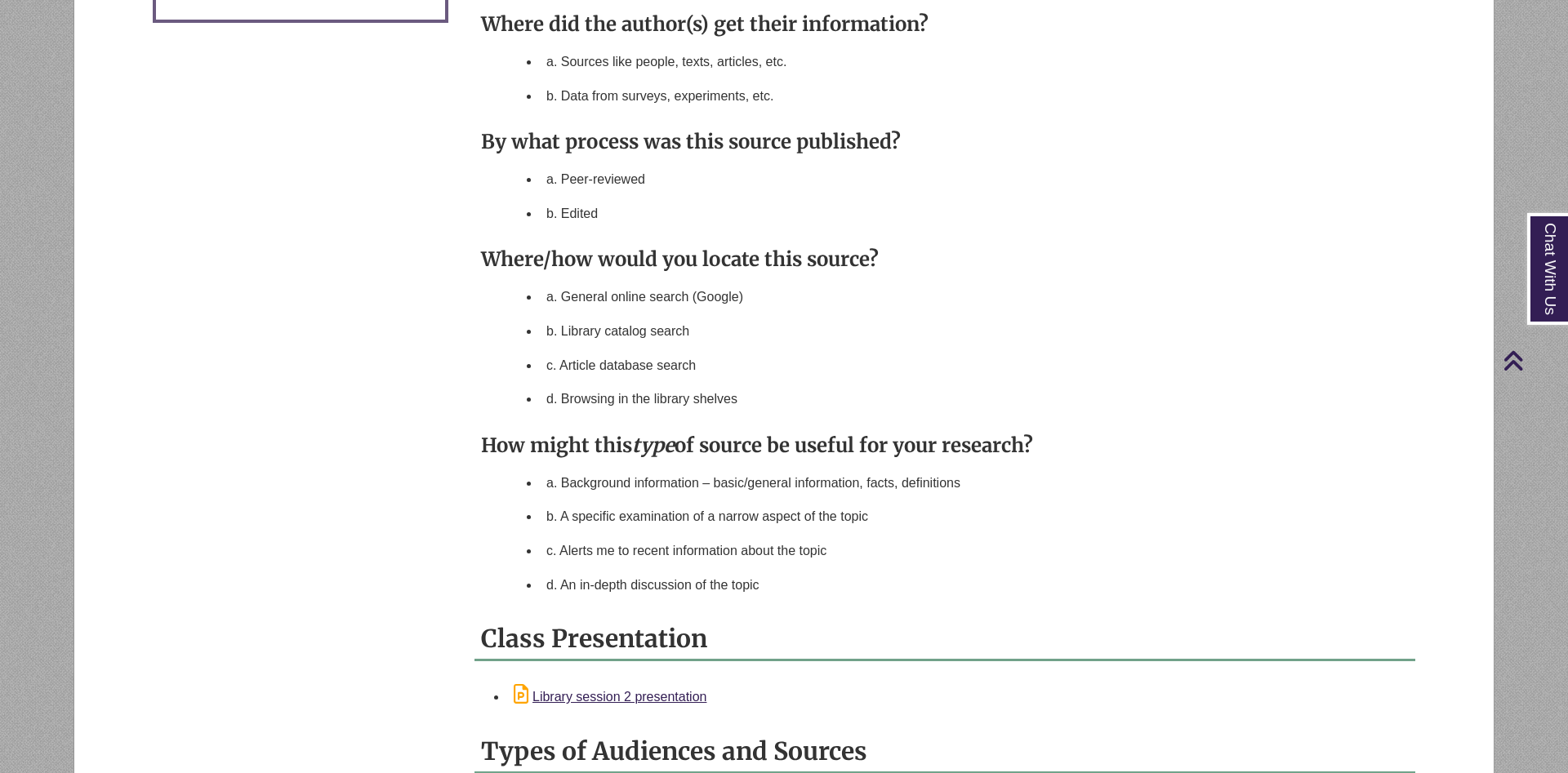
scroll to position [1498, 0]
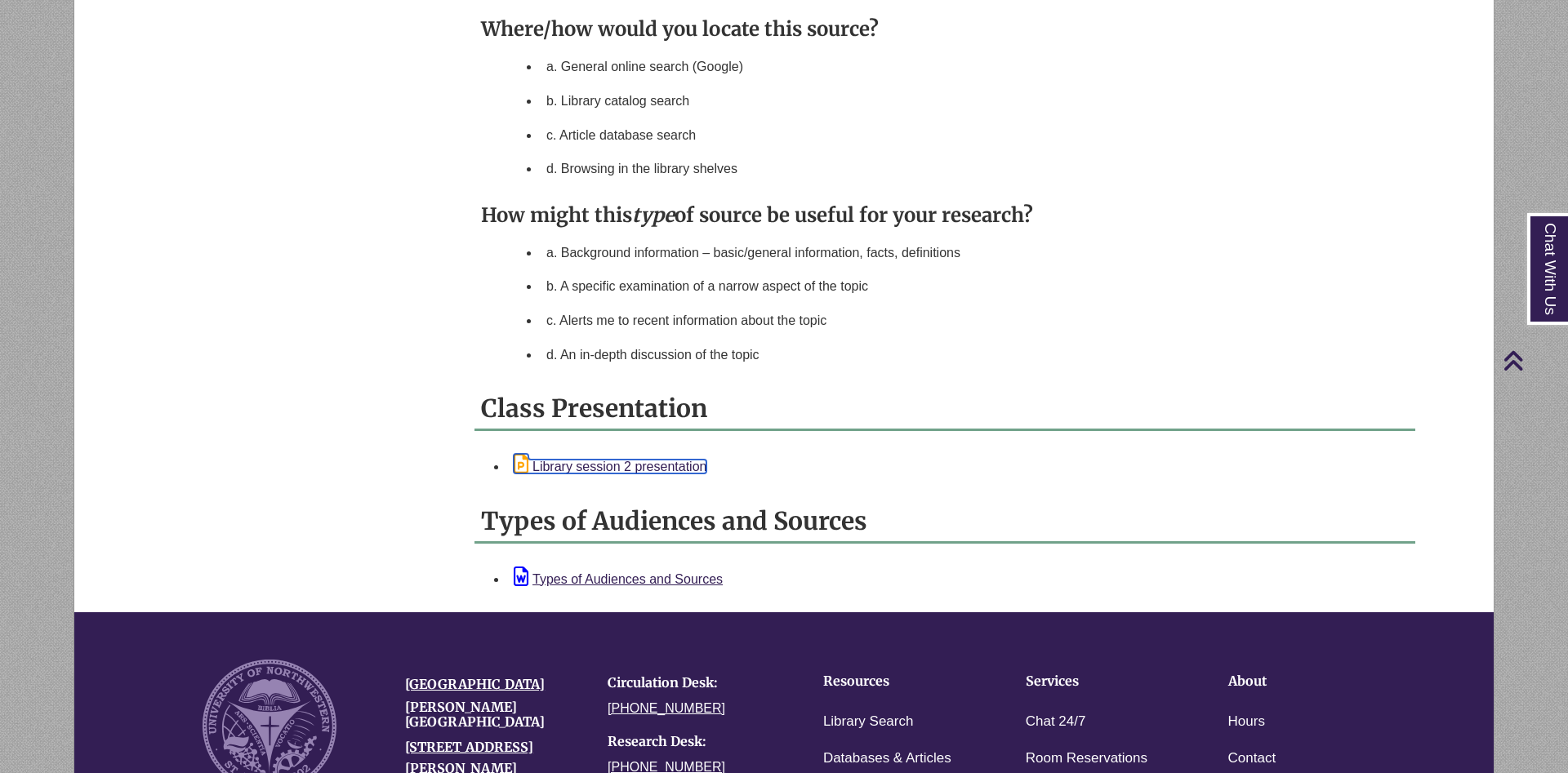
click at [637, 470] on link "Library session 2 presentation" at bounding box center [609, 466] width 193 height 14
click at [1186, 23] on h3 "Where/how would you locate this source?" at bounding box center [945, 29] width 928 height 25
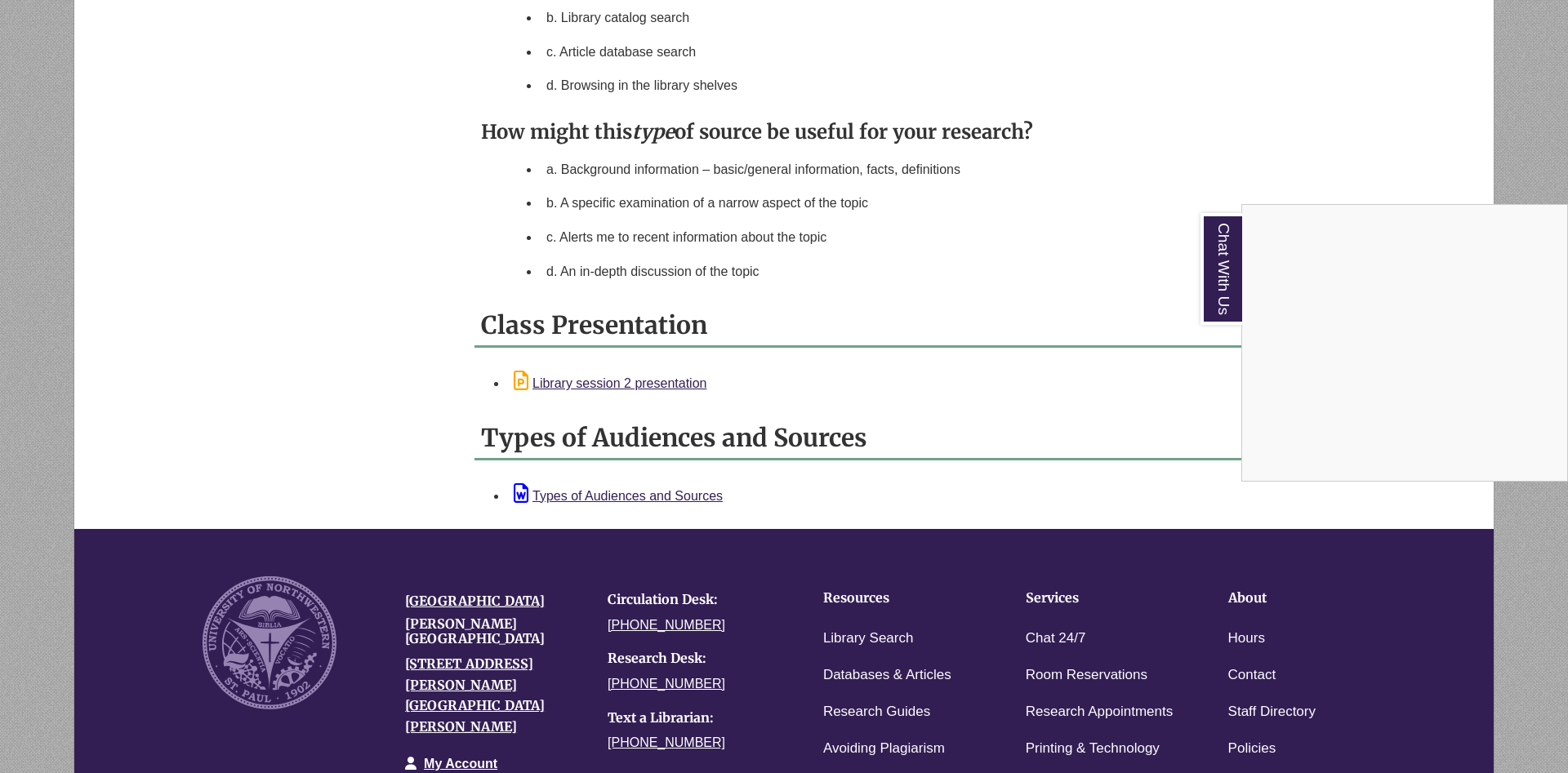
scroll to position [1874, 0]
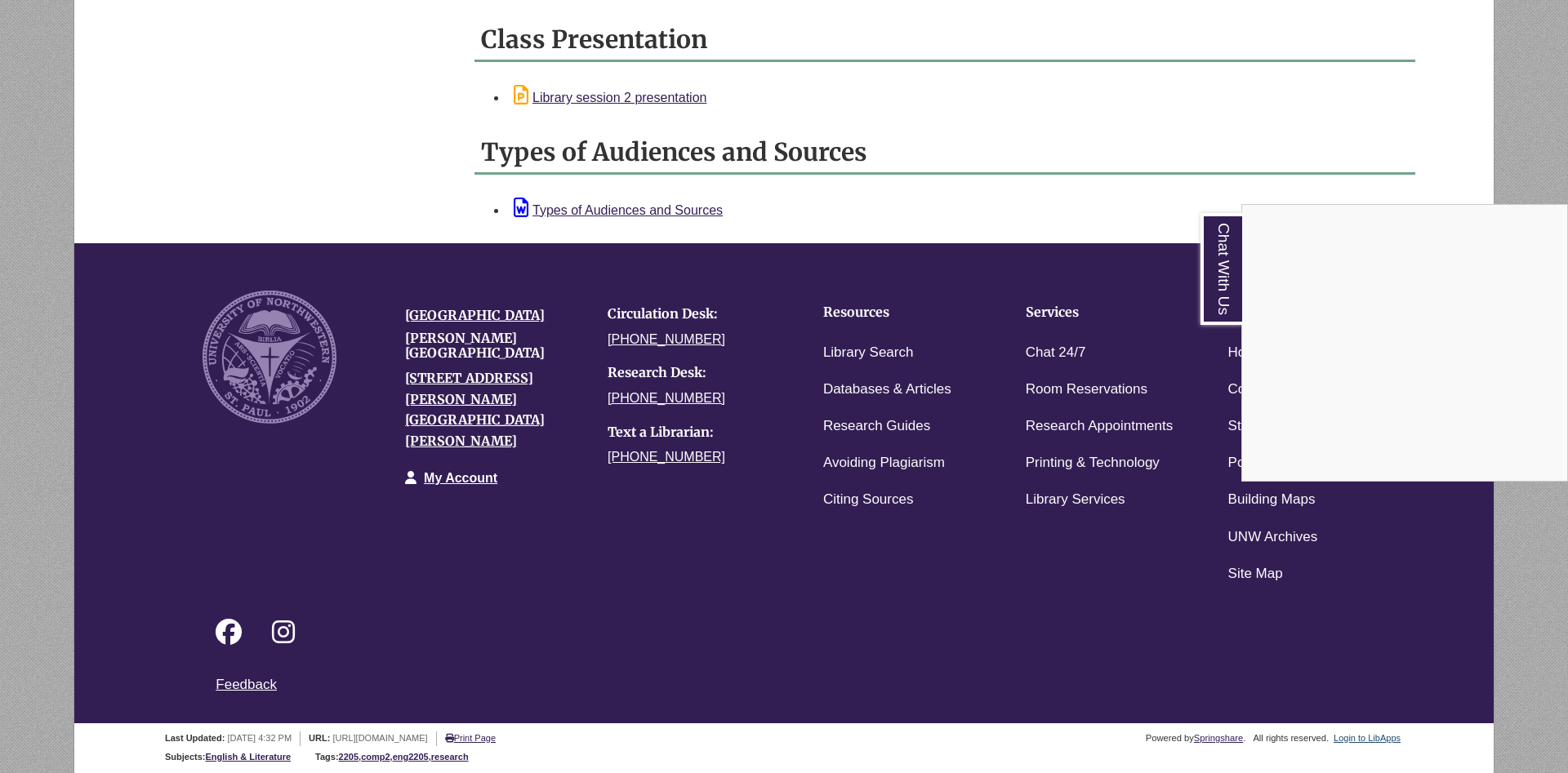
click at [1369, 742] on div "Chat With Us" at bounding box center [784, 386] width 1568 height 773
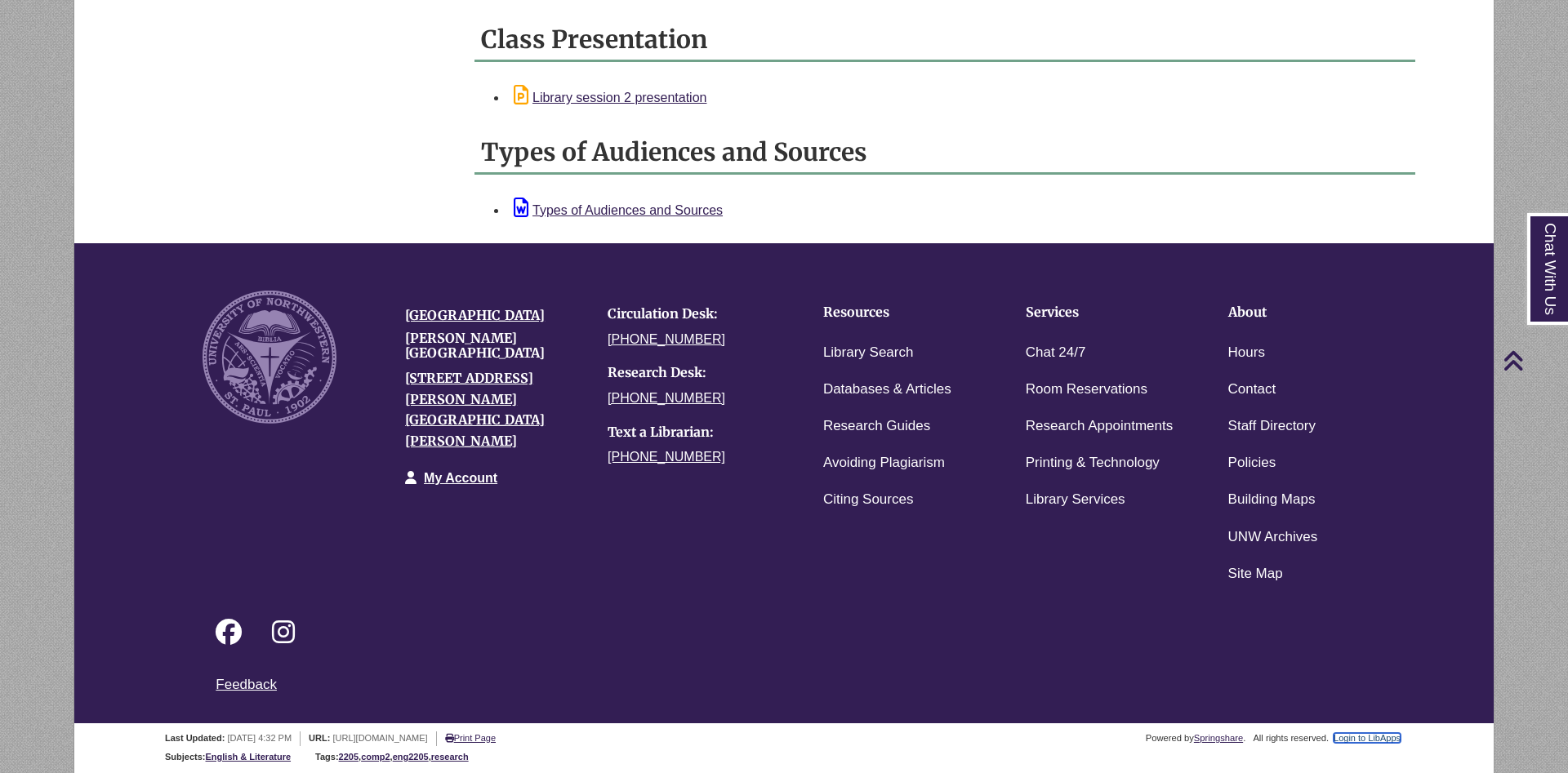
click at [1369, 742] on link "Login to LibApps" at bounding box center [1367, 738] width 67 height 10
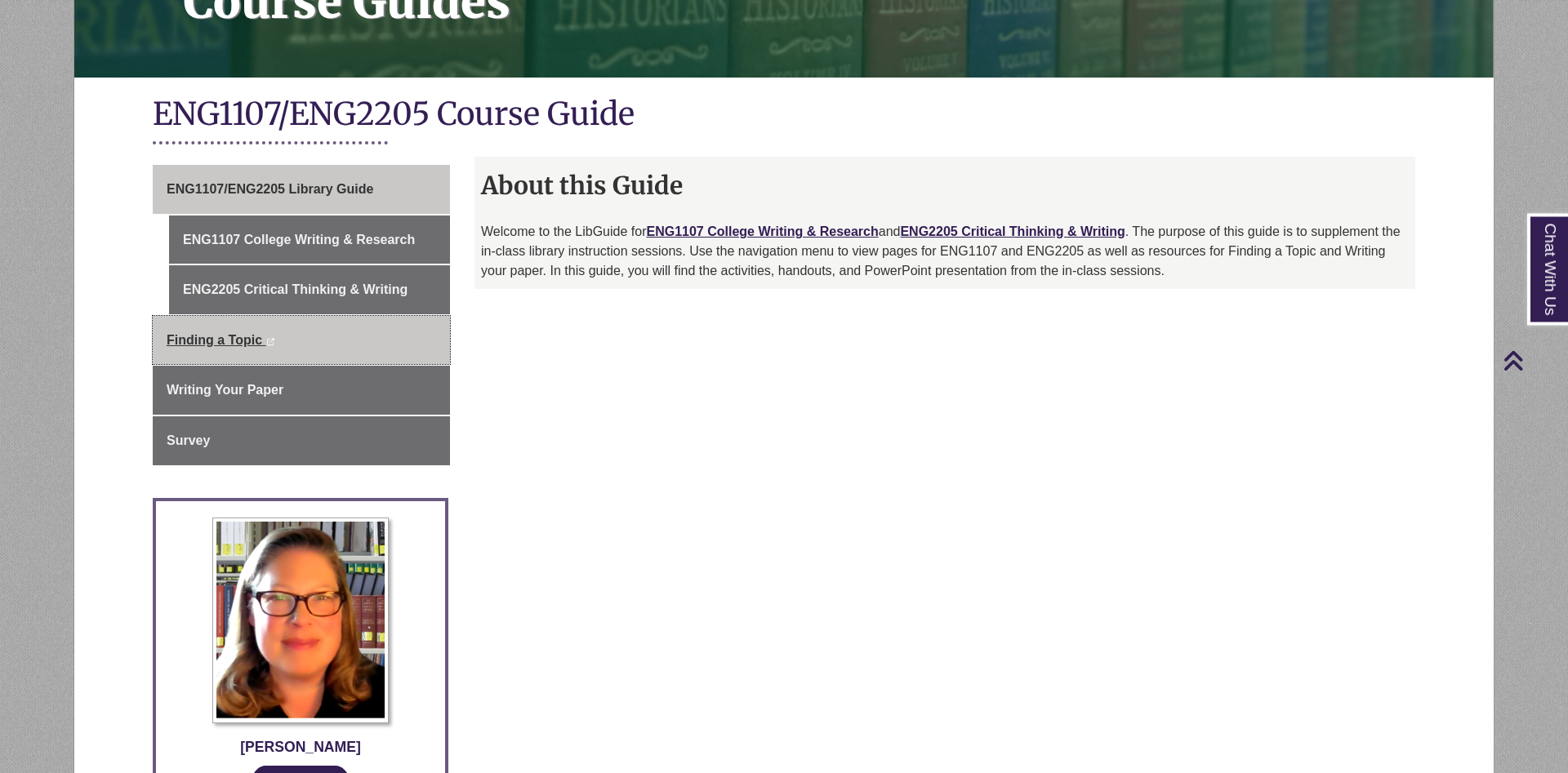
scroll to position [250, 0]
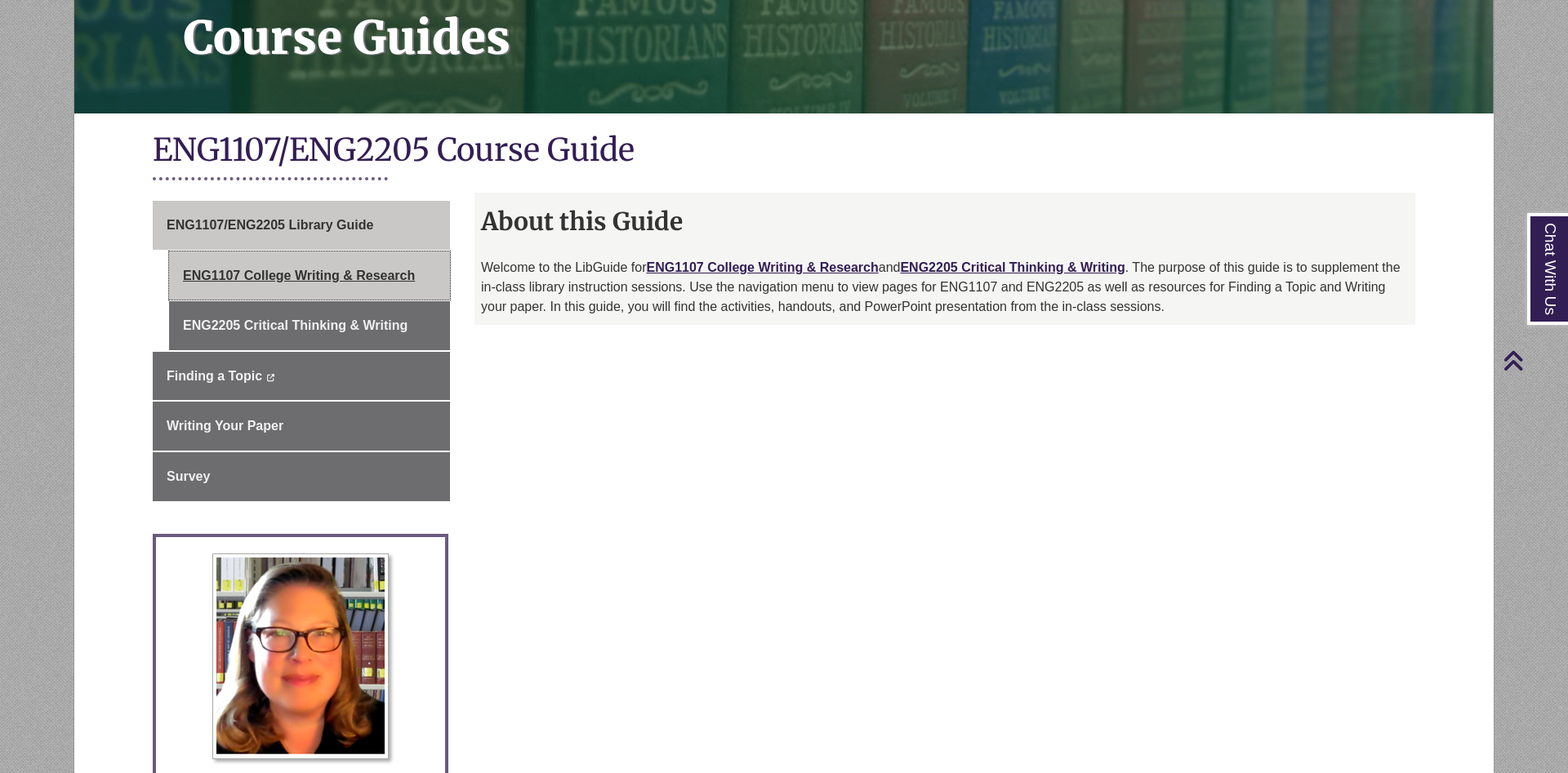
click at [326, 274] on link "ENG1107 College Writing & Research" at bounding box center [309, 276] width 281 height 49
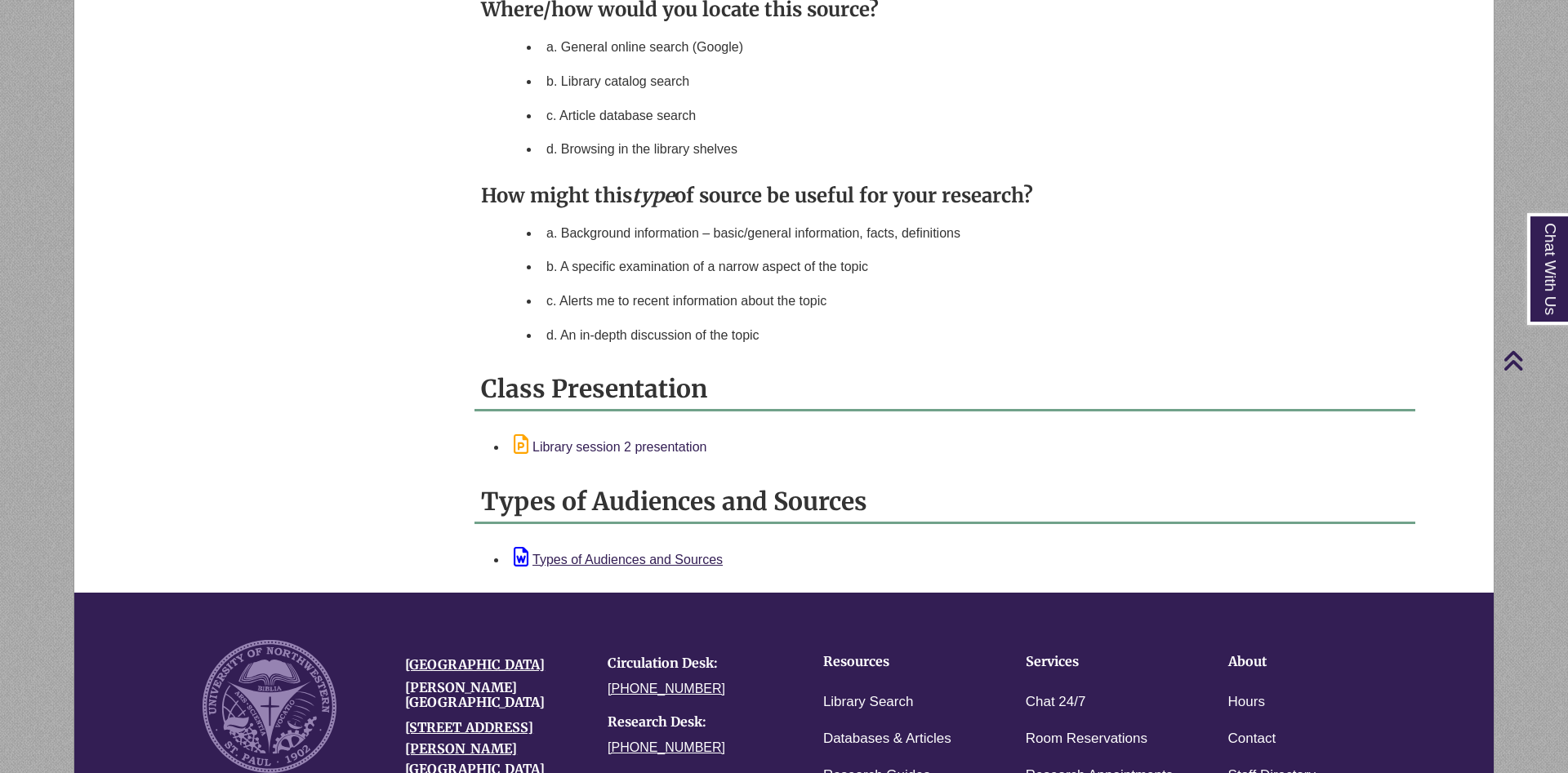
scroll to position [1665, 0]
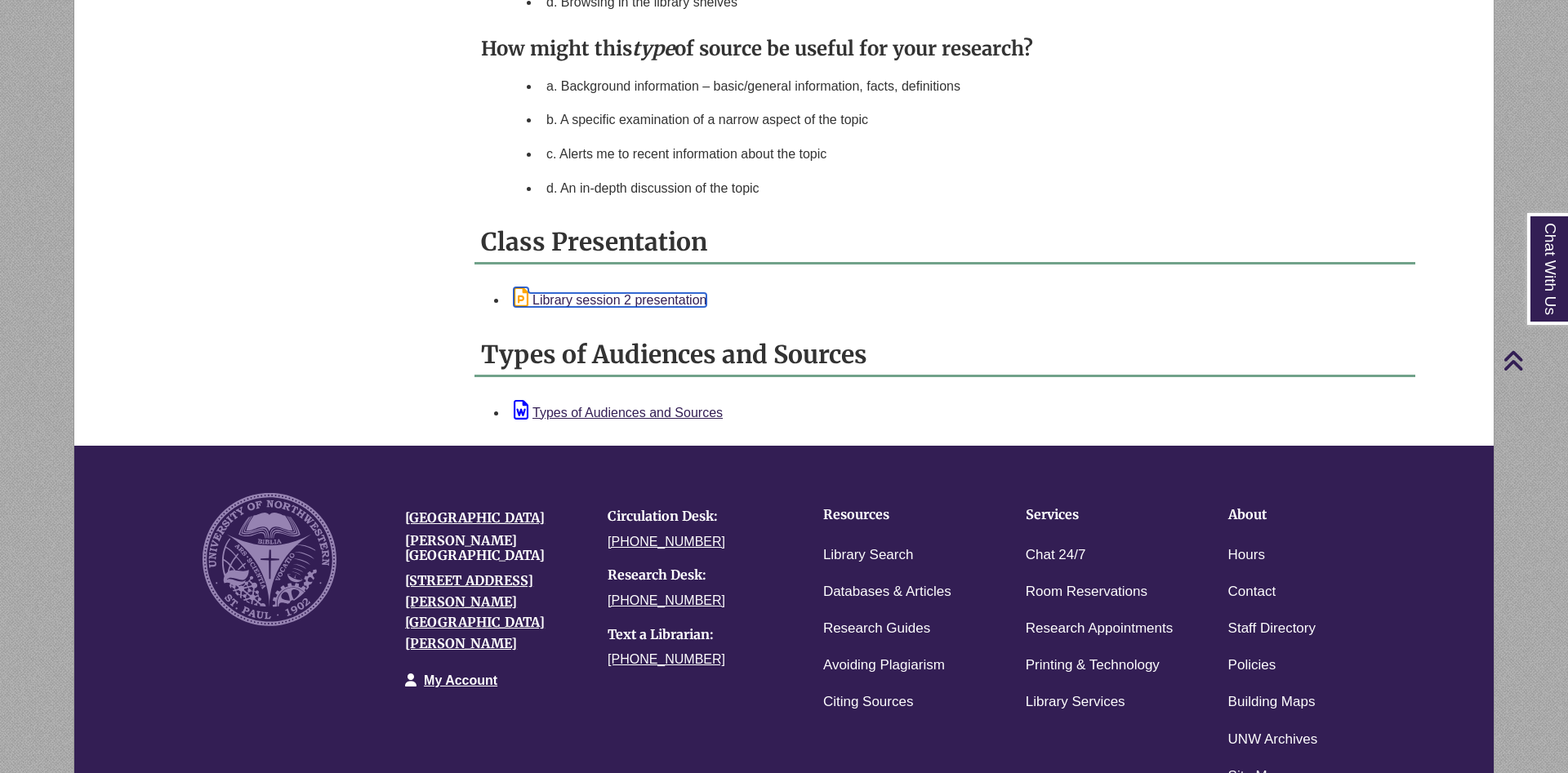
click at [604, 306] on link "Library session 2 presentation" at bounding box center [609, 300] width 193 height 14
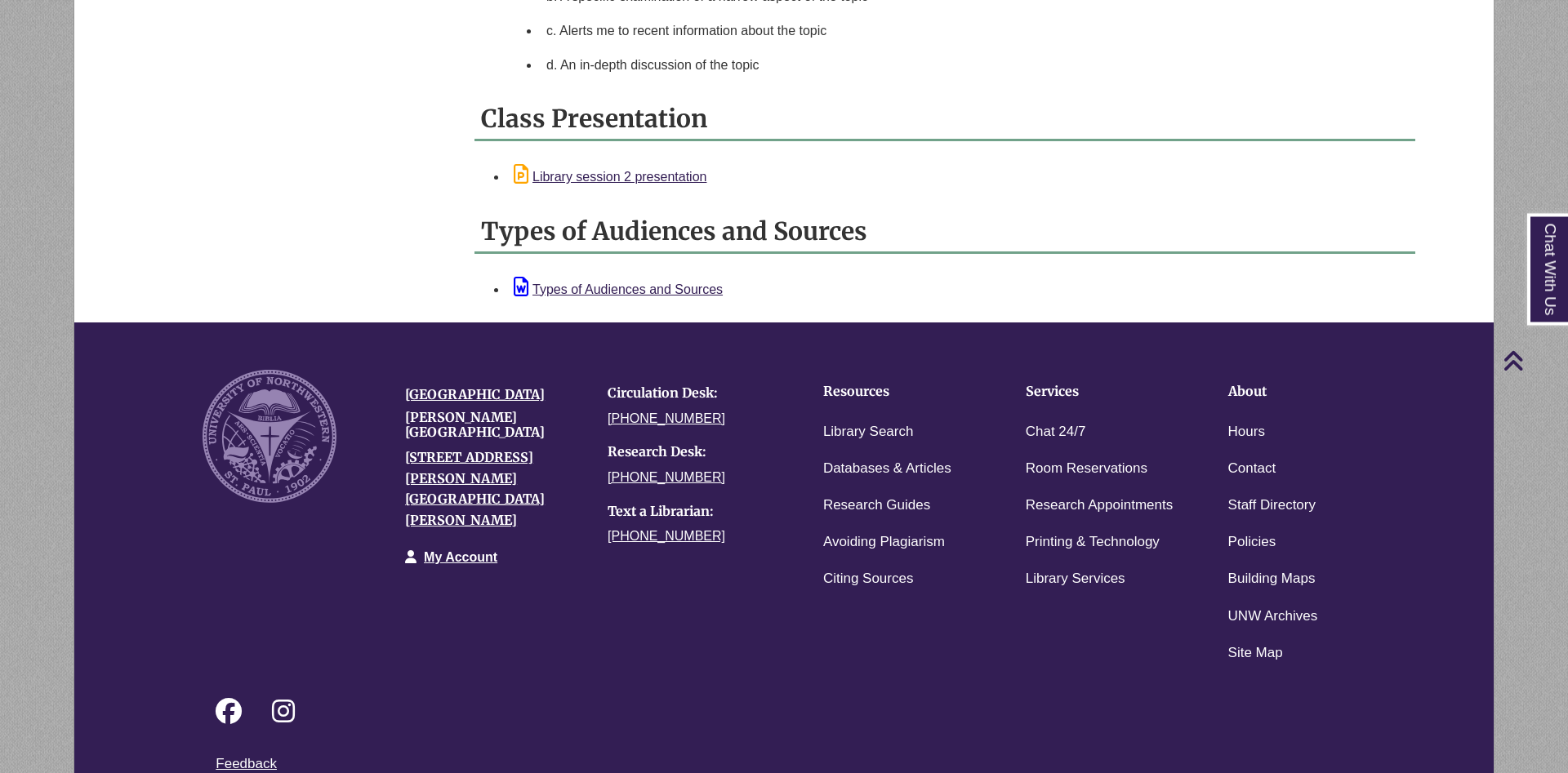
scroll to position [1874, 0]
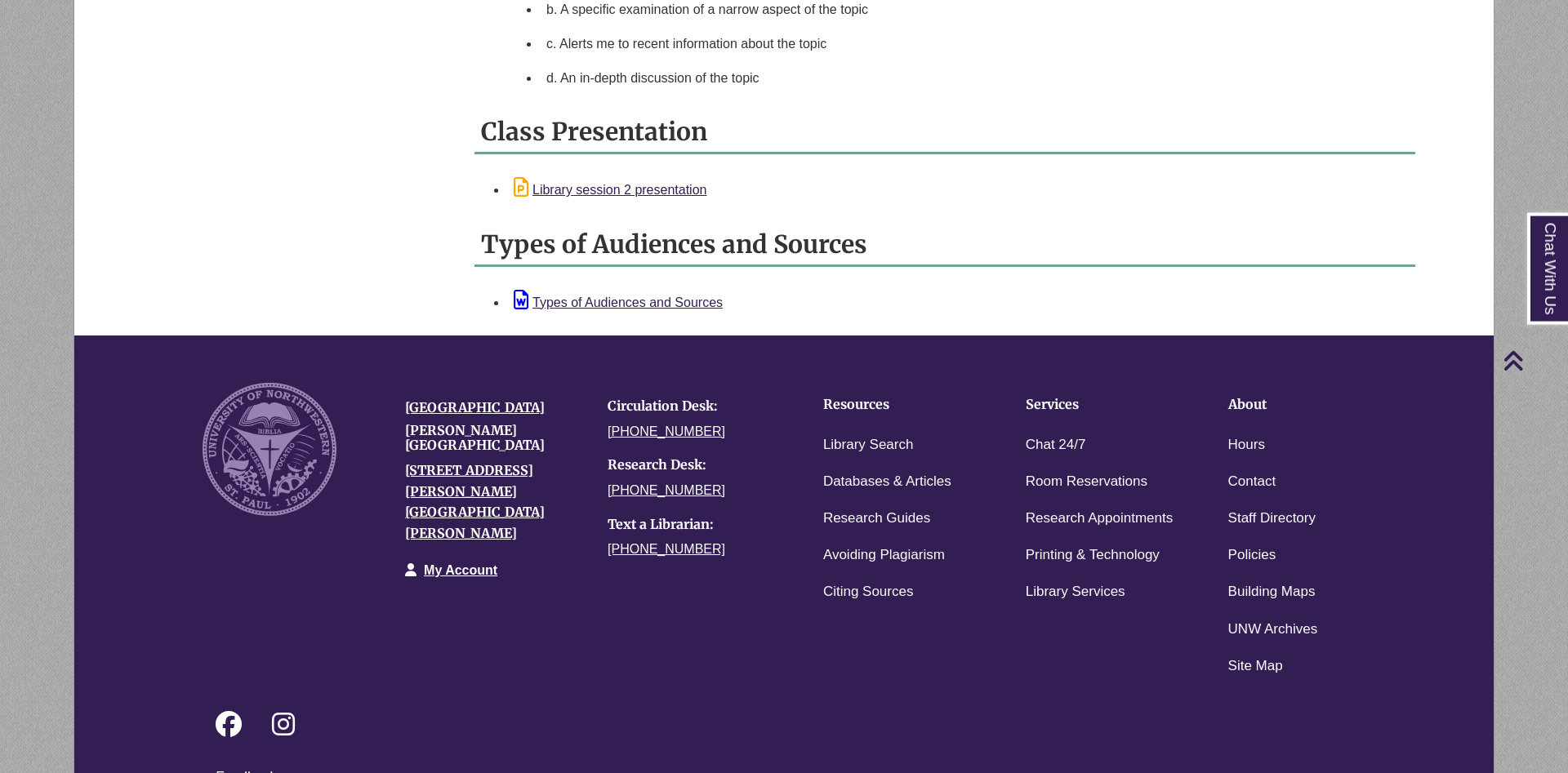
scroll to position [1874, 0]
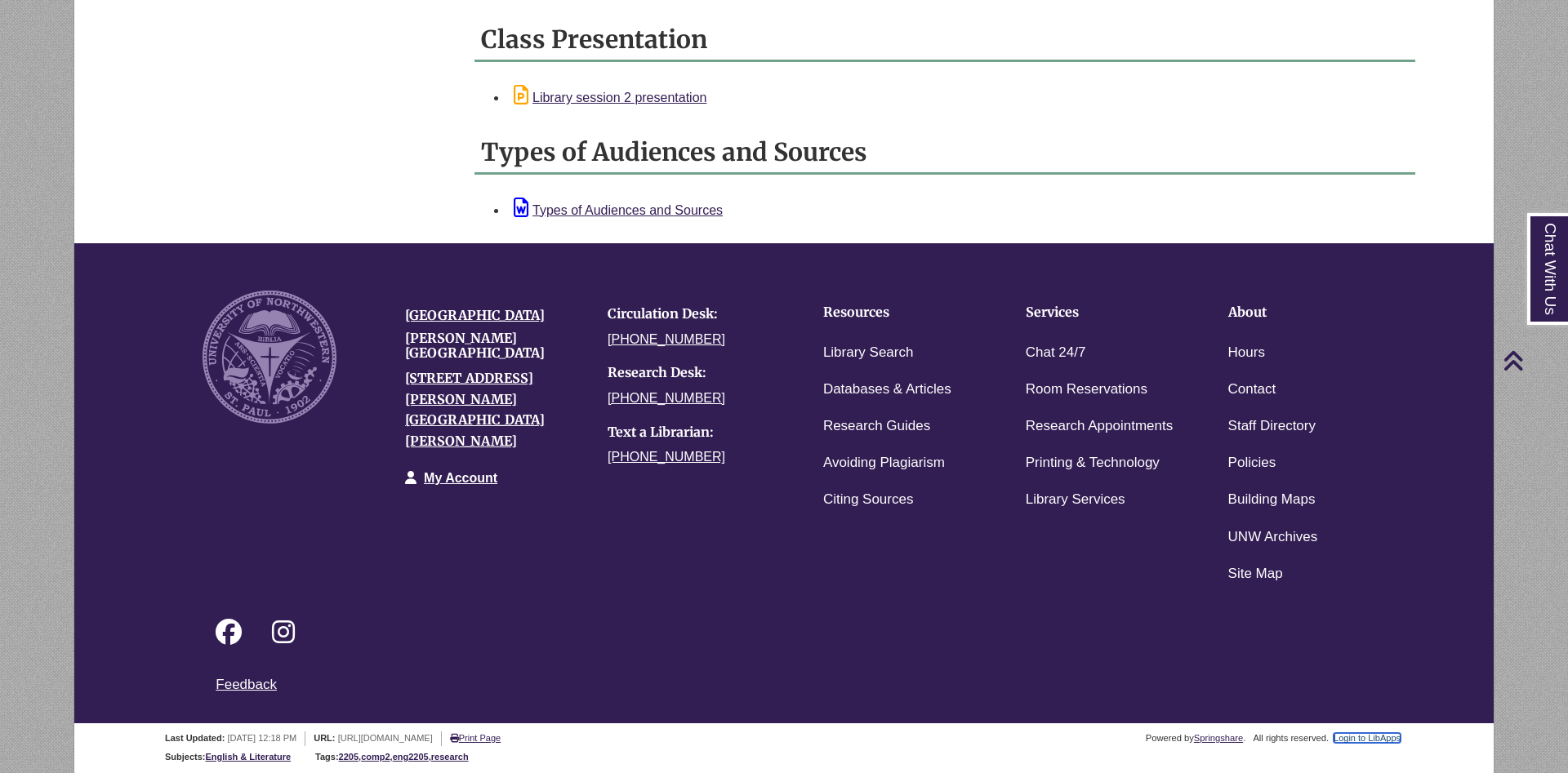
click at [1384, 740] on link "Login to LibApps" at bounding box center [1367, 738] width 67 height 10
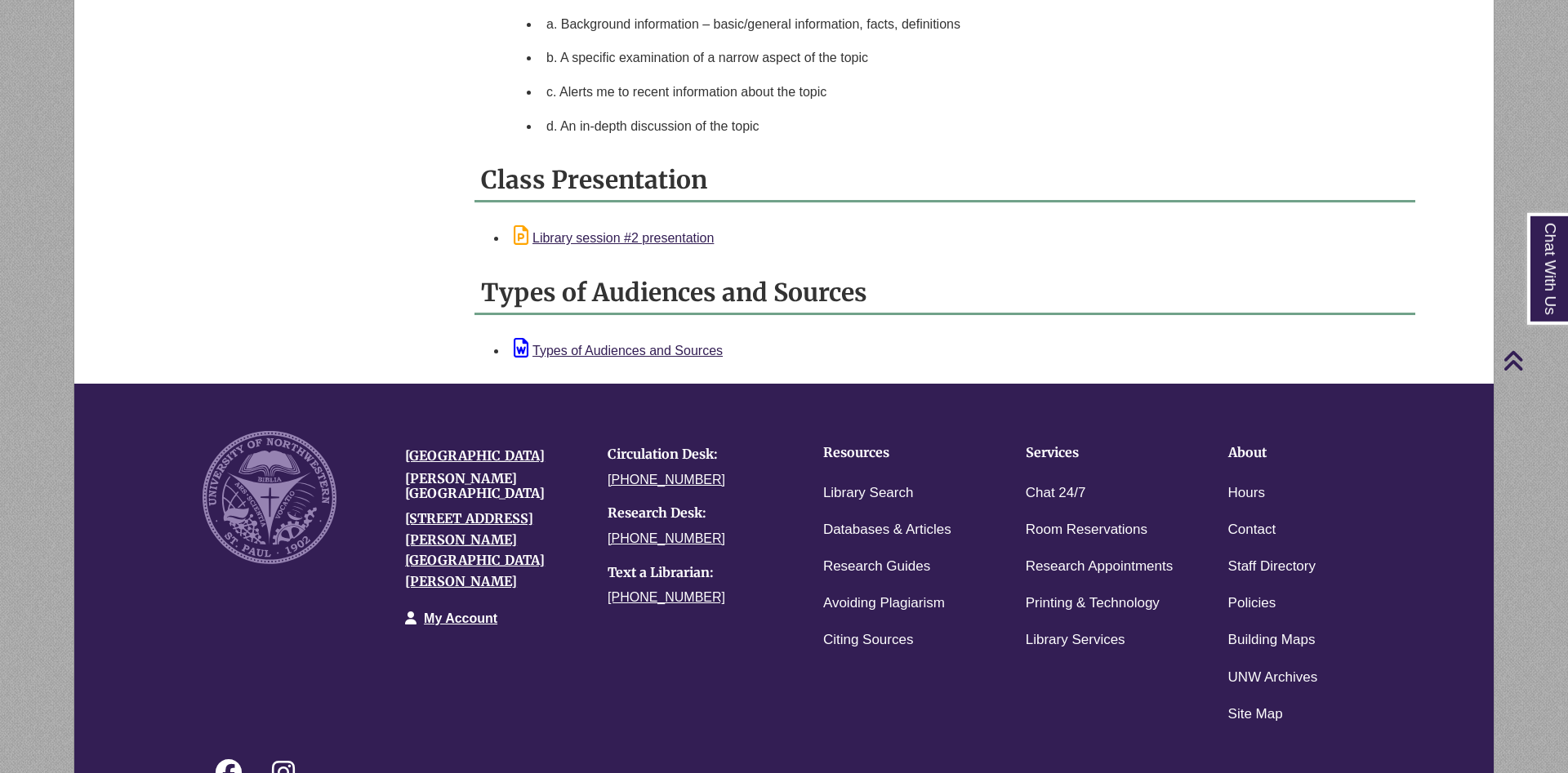
scroll to position [1831, 0]
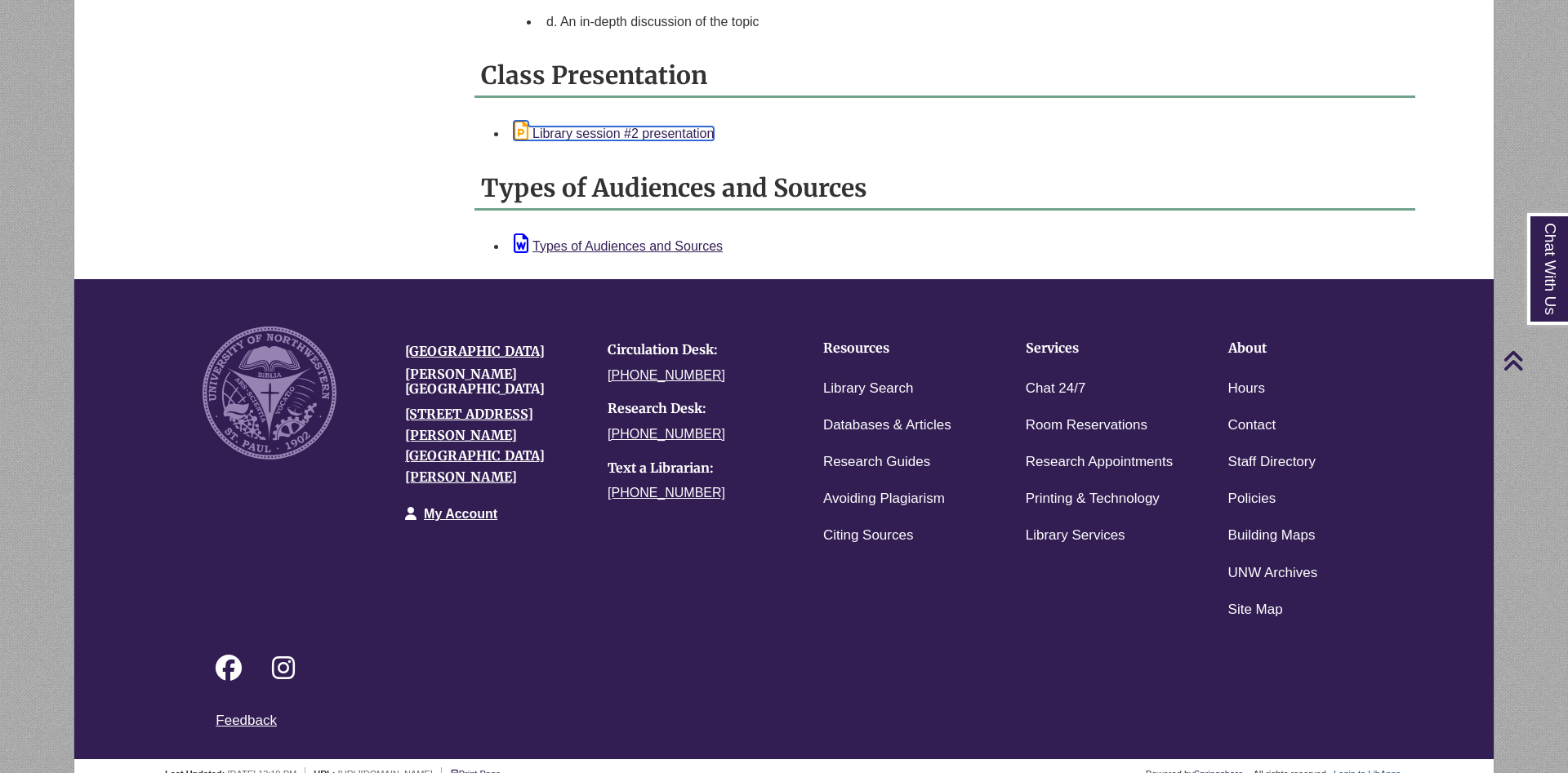
click at [678, 138] on link "Library session #2 presentation" at bounding box center [613, 133] width 200 height 14
click at [1358, 25] on li "d. An in-depth discussion of the topic" at bounding box center [974, 22] width 869 height 34
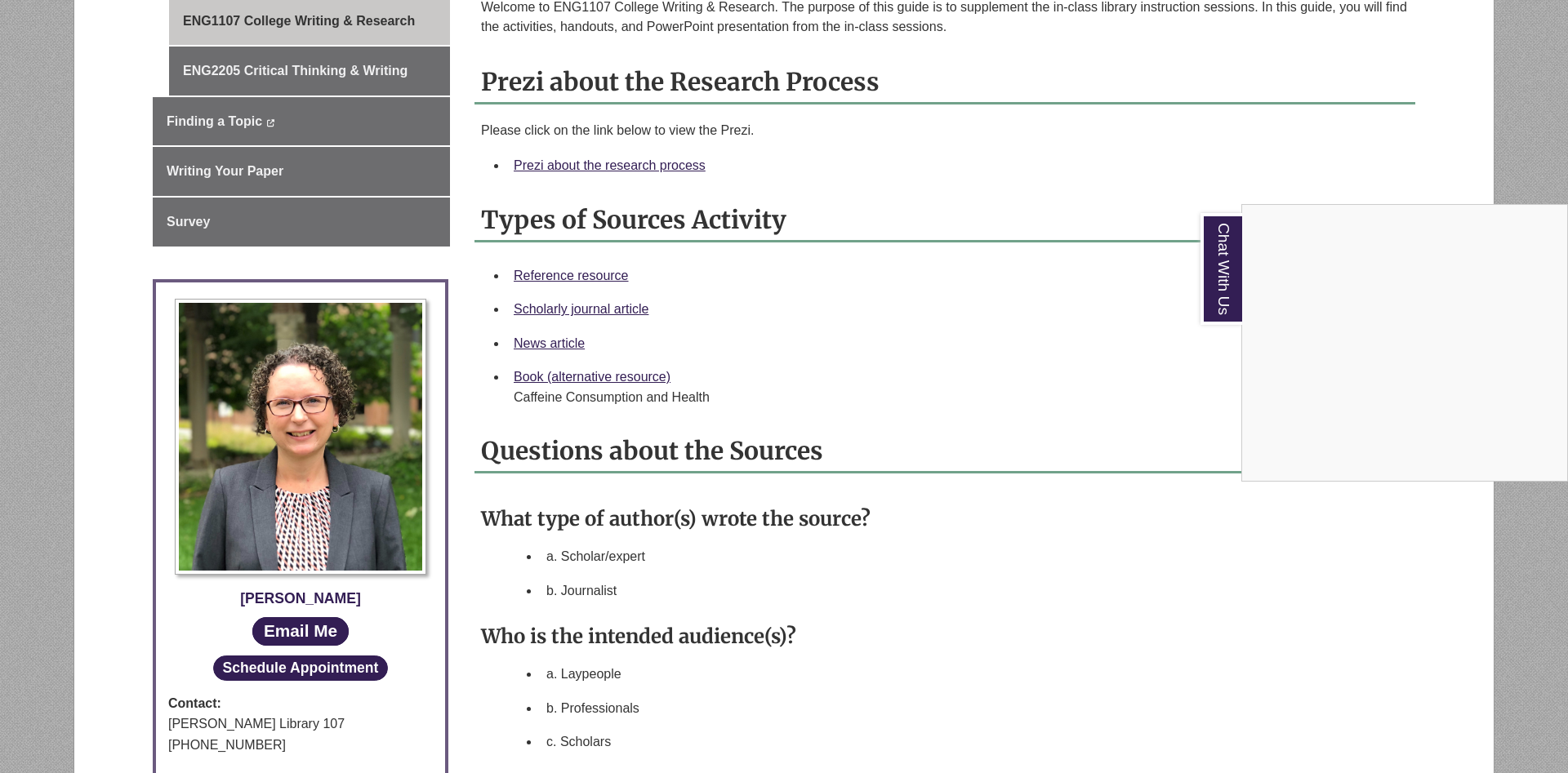
scroll to position [416, 0]
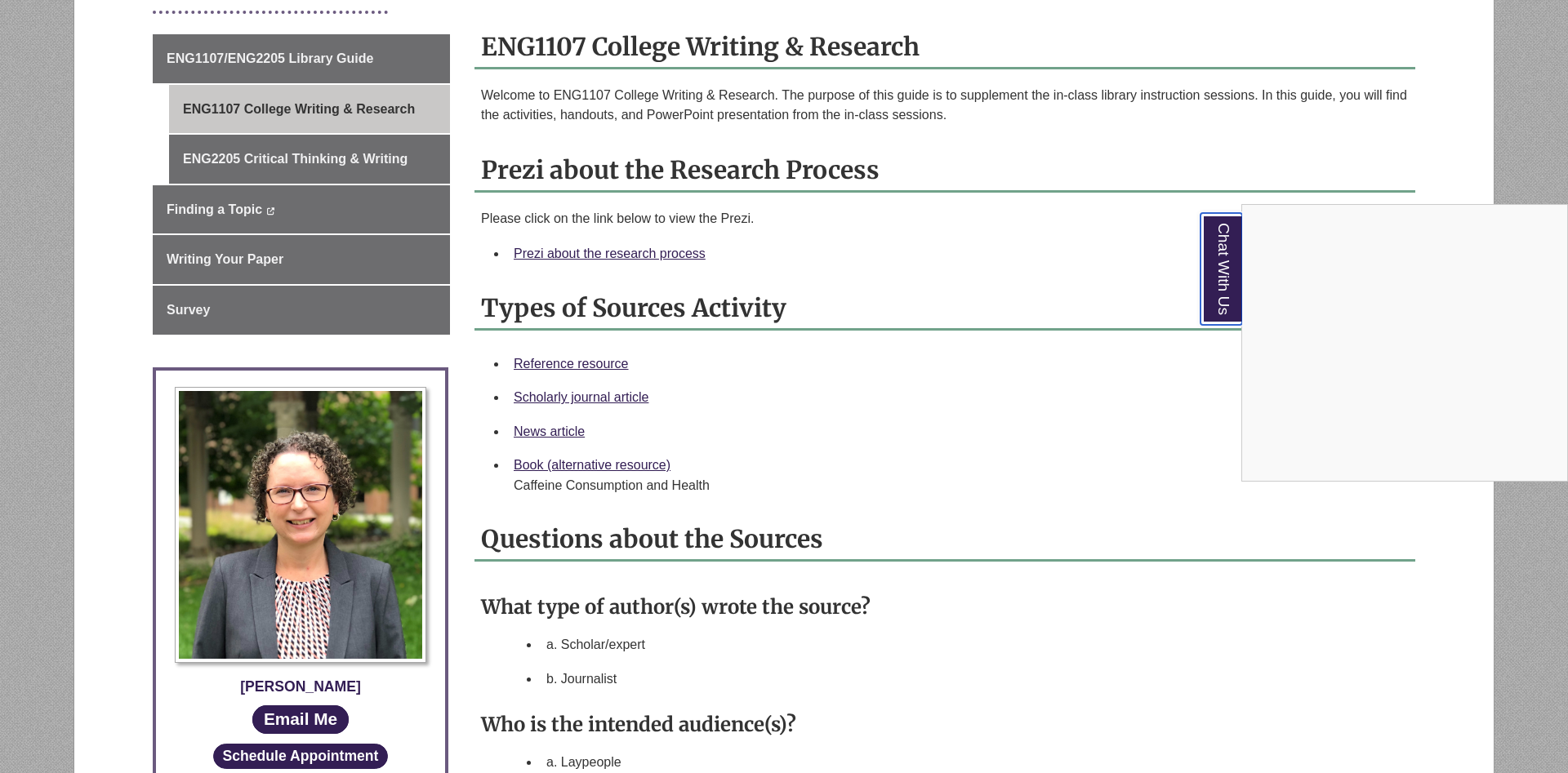
click at [1226, 265] on link "Chat With Us" at bounding box center [1220, 269] width 42 height 112
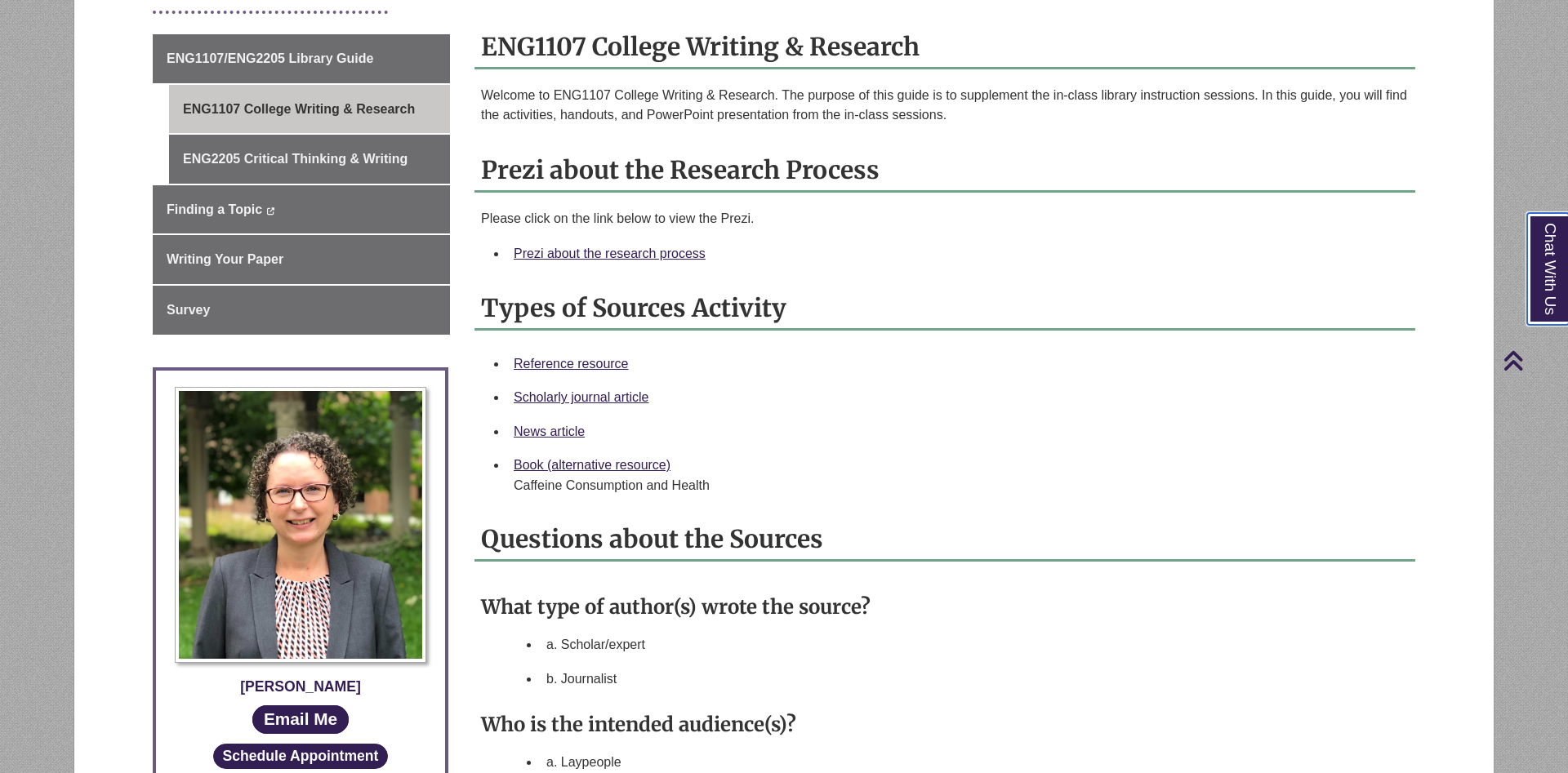
scroll to position [0, 0]
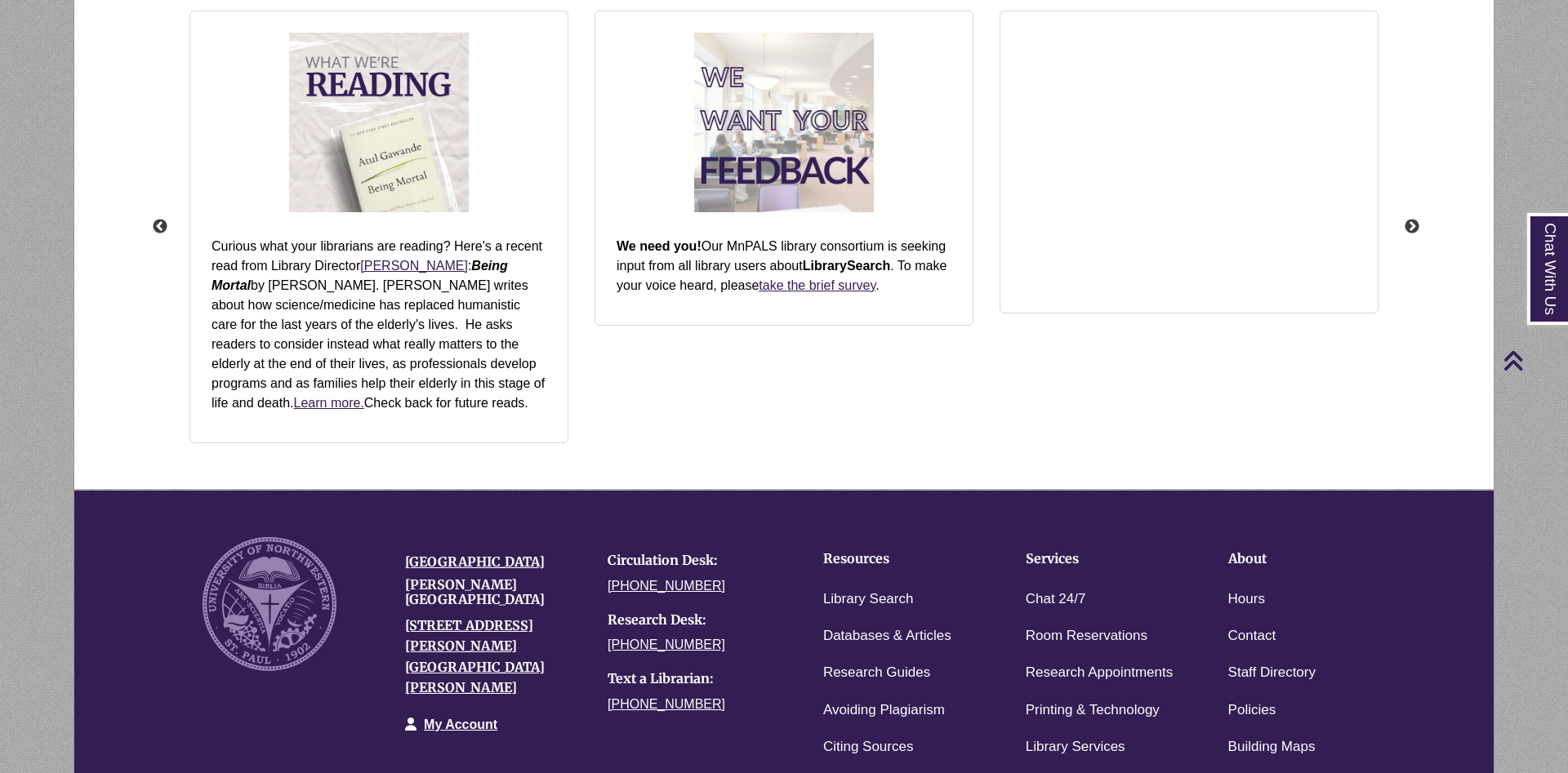
scroll to position [2218, 0]
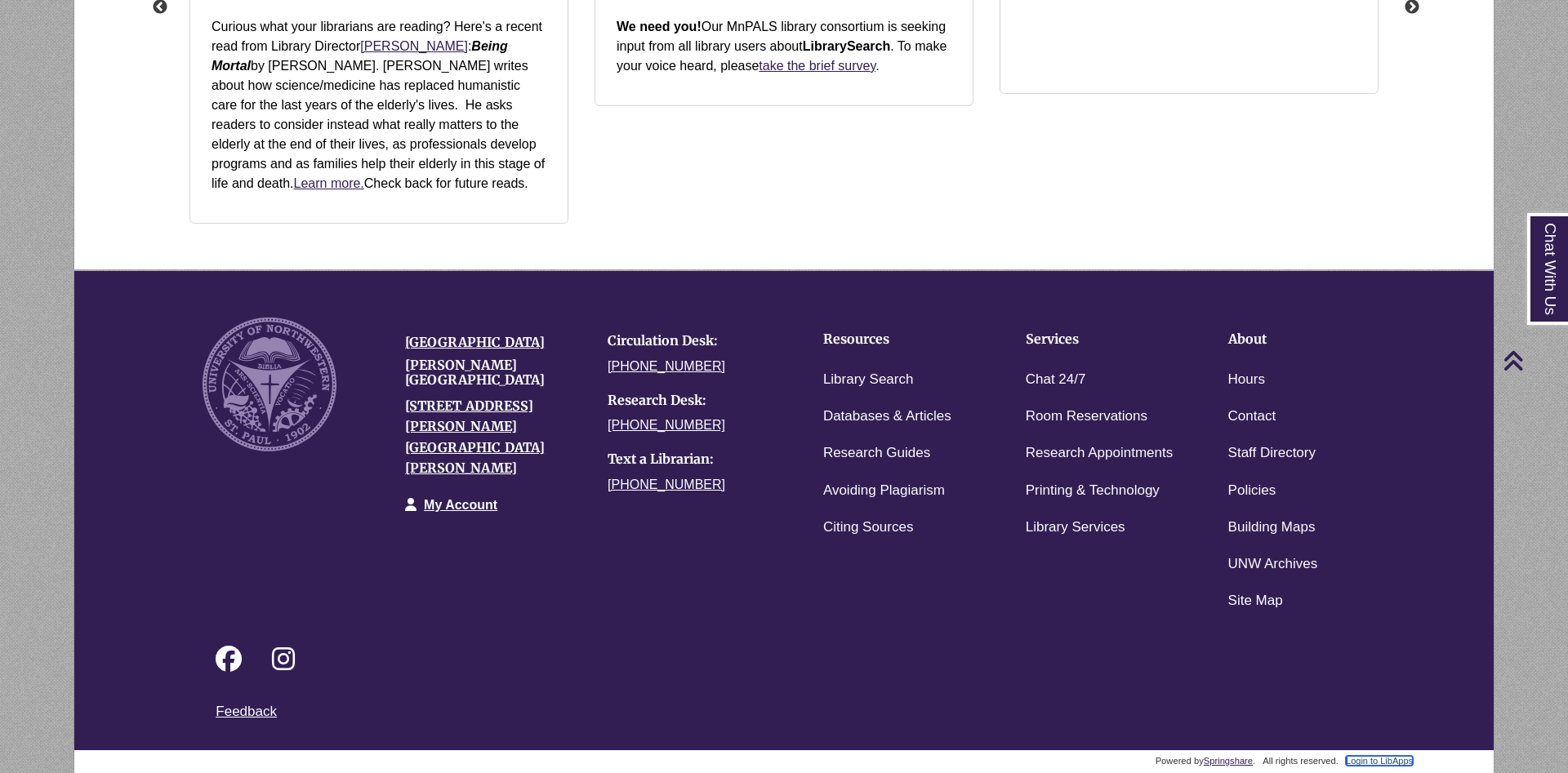
click at [1374, 760] on link "Login to LibApps" at bounding box center [1378, 761] width 67 height 10
